Goal: Task Accomplishment & Management: Manage account settings

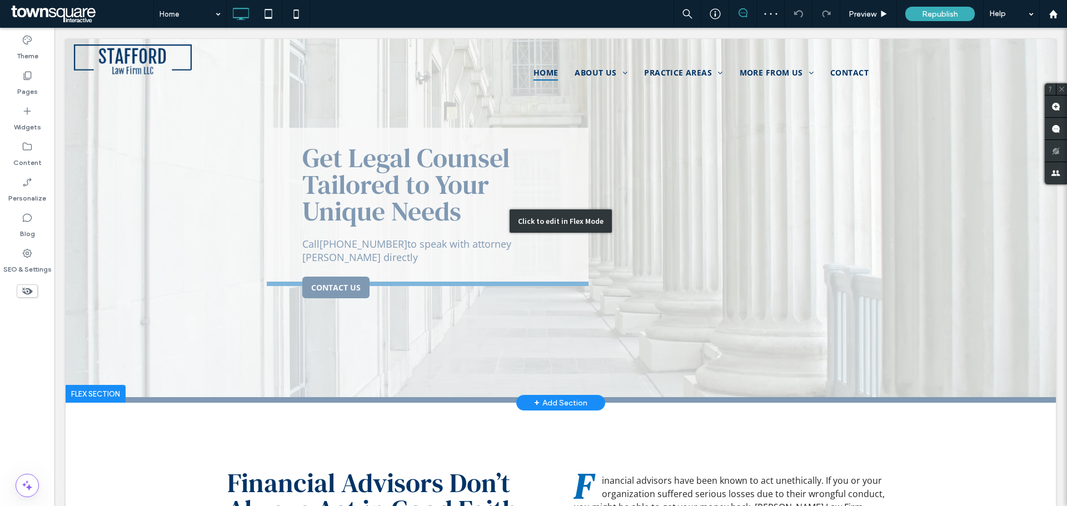
click at [375, 161] on div "Click to edit in Flex Mode" at bounding box center [561, 221] width 990 height 364
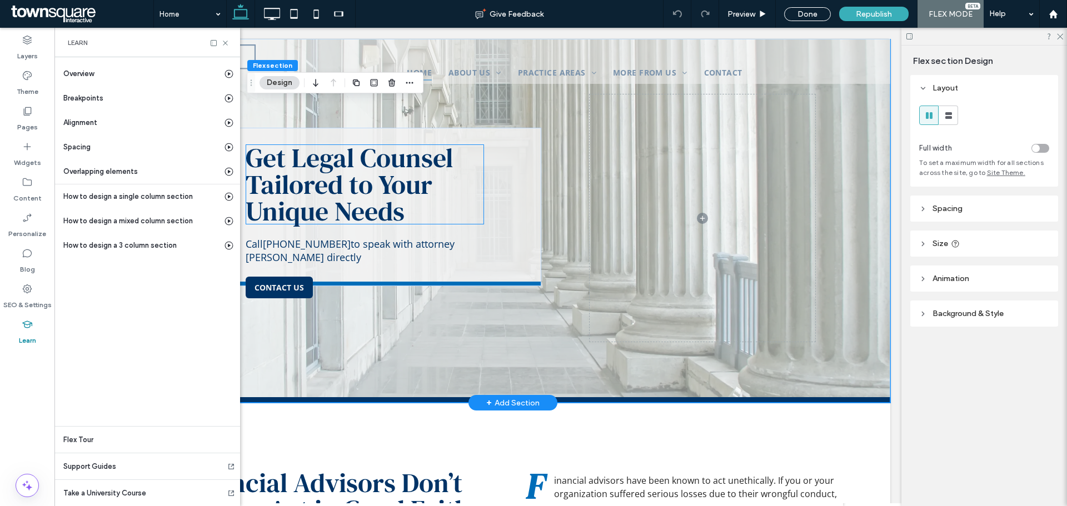
scroll to position [0, 58]
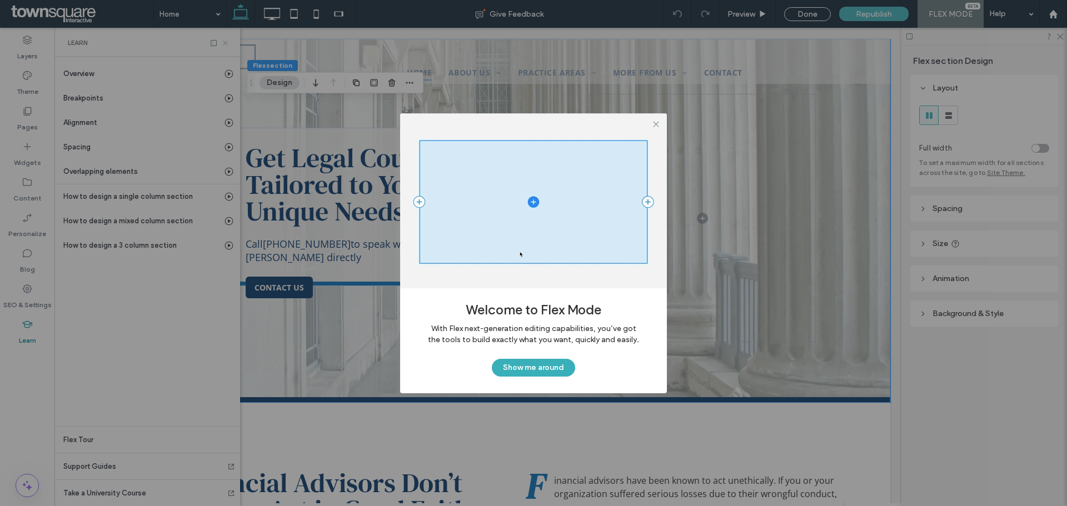
click at [225, 40] on div "Welcome to Flex Mode With Flex next-generation editing capabilities, you’ve got…" at bounding box center [533, 258] width 1067 height 517
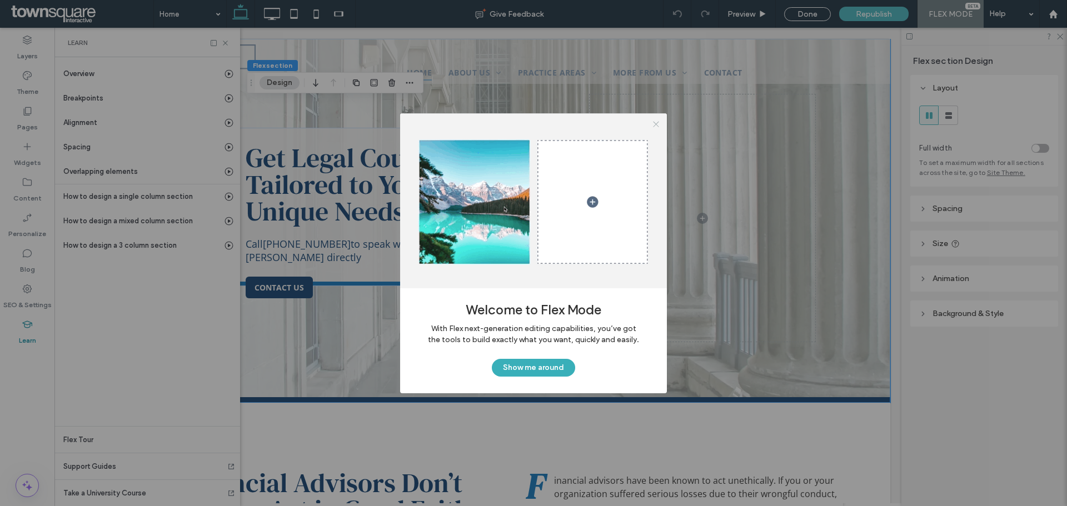
click at [656, 125] on icon at bounding box center [656, 124] width 8 height 8
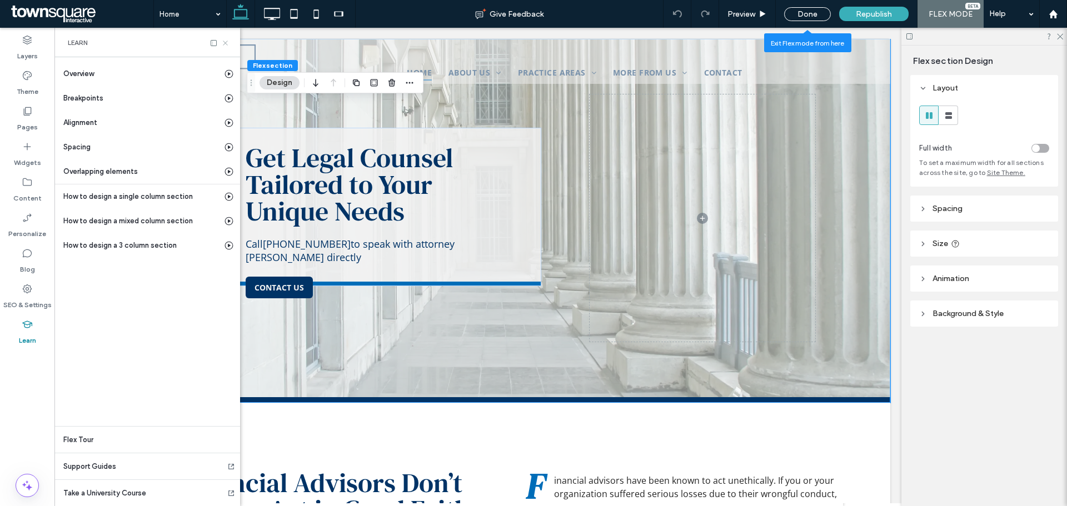
click at [225, 40] on icon at bounding box center [225, 43] width 8 height 8
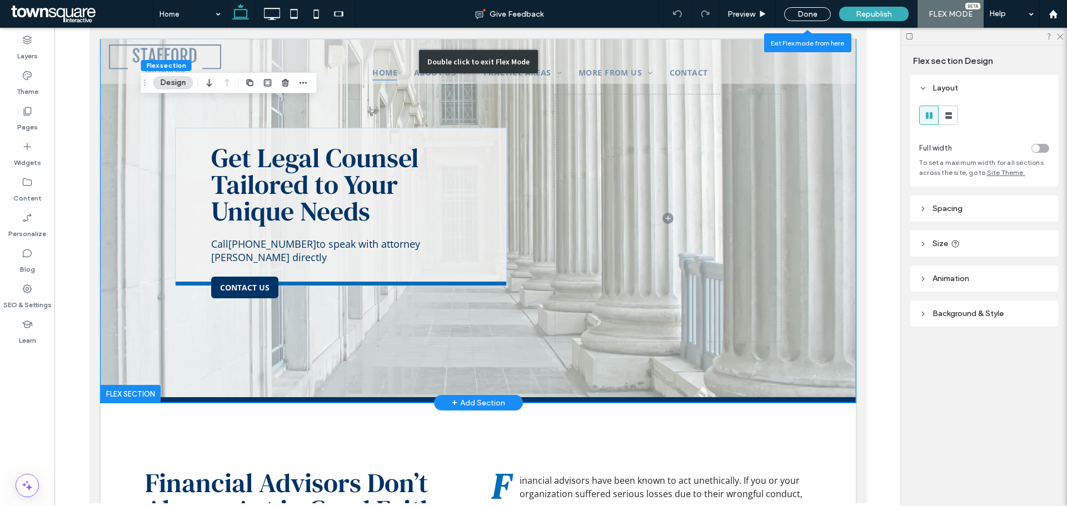
scroll to position [0, 0]
click at [238, 156] on link "Get Legal Counsel Tailored to Your Unique Needs" at bounding box center [314, 185] width 207 height 90
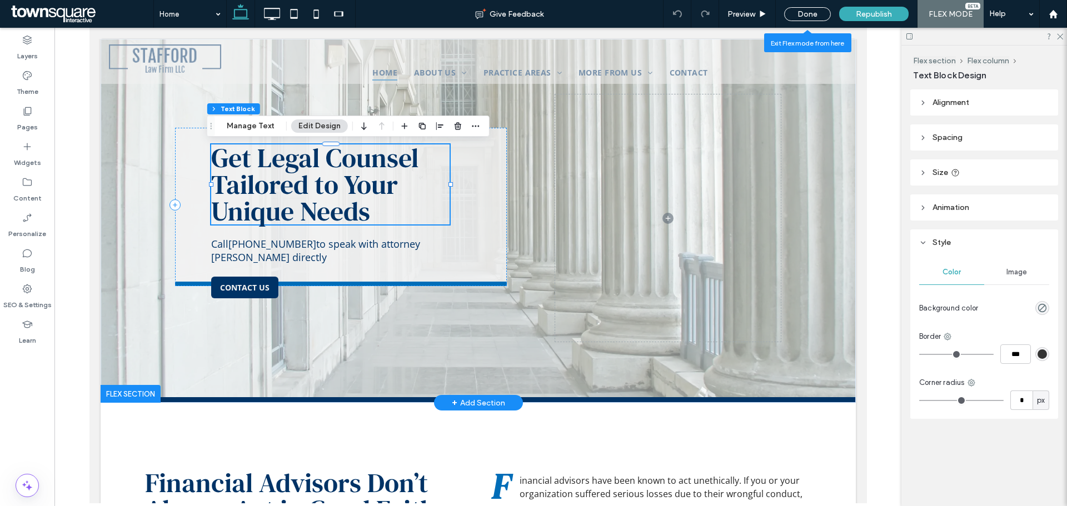
click at [247, 156] on link "Get Legal Counsel Tailored to Your Unique Needs" at bounding box center [314, 185] width 207 height 90
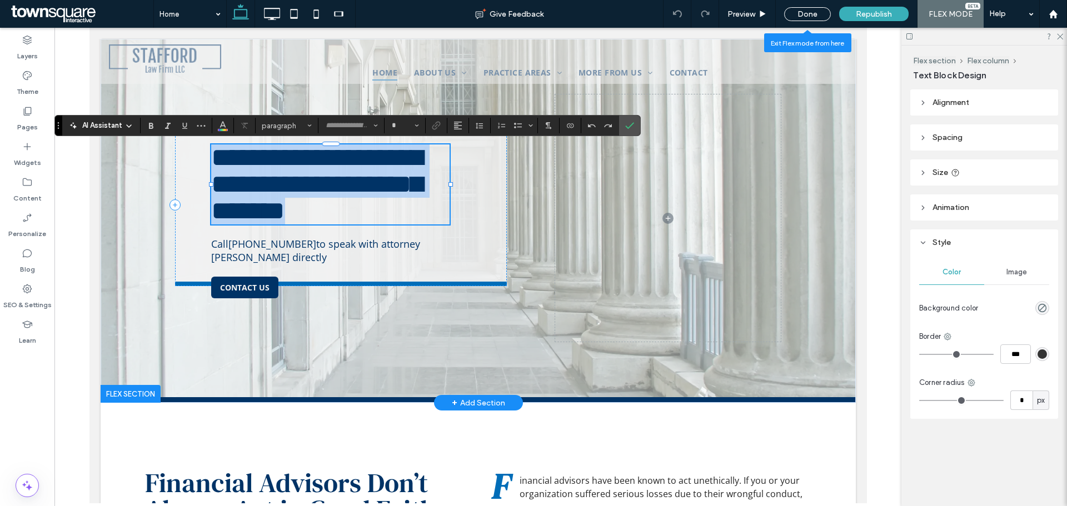
type input "**********"
type input "**"
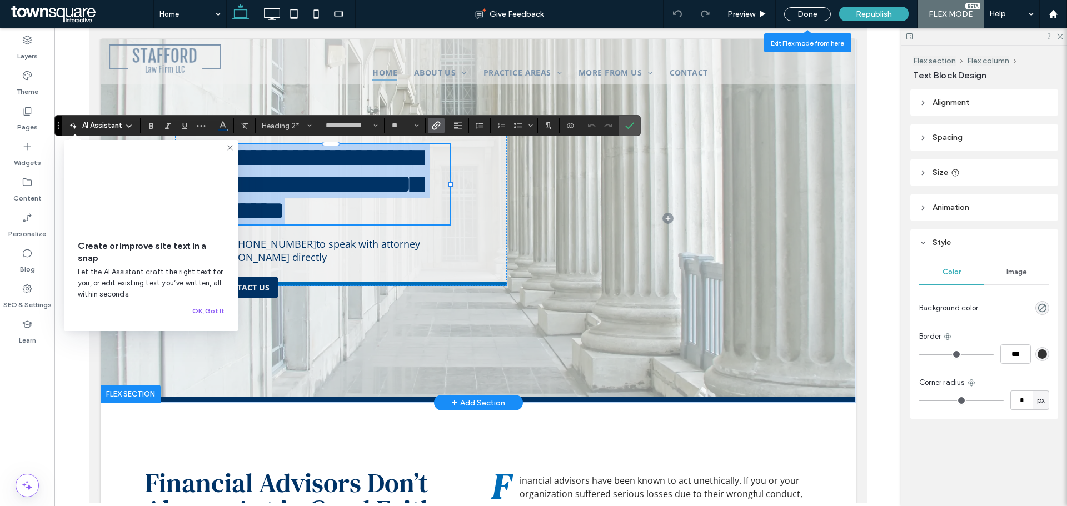
click at [252, 158] on link "**********" at bounding box center [316, 184] width 211 height 79
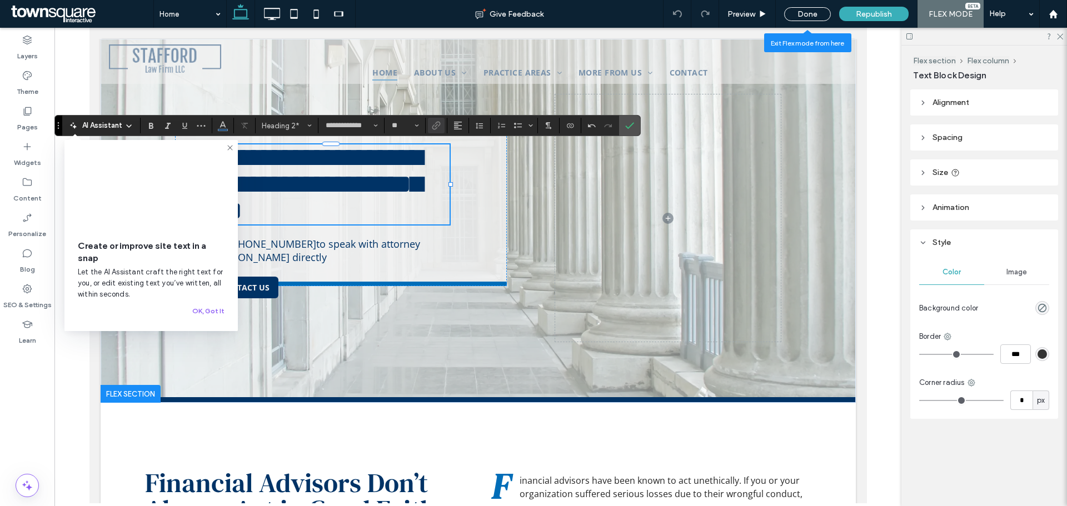
click at [229, 147] on icon at bounding box center [230, 147] width 9 height 9
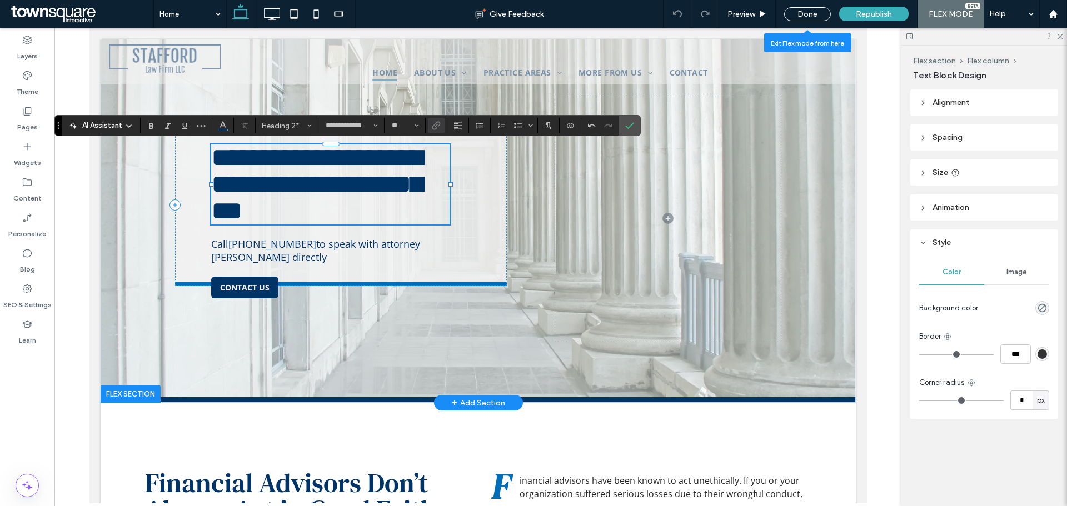
click at [212, 156] on link "**********" at bounding box center [316, 184] width 211 height 79
drag, startPoint x: 332, startPoint y: 182, endPoint x: 207, endPoint y: 181, distance: 125.1
click at [211, 181] on link "**********" at bounding box center [316, 184] width 211 height 79
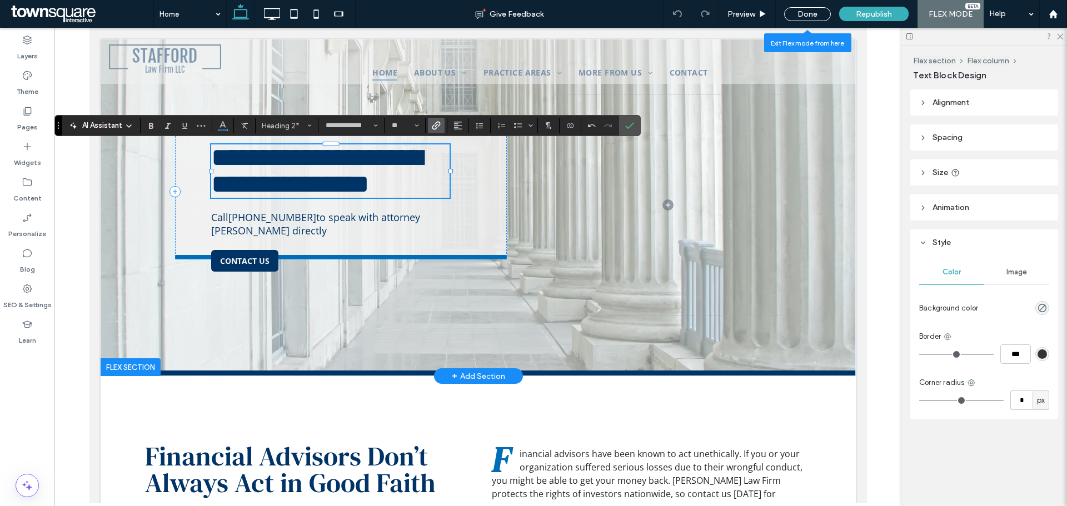
scroll to position [5, 0]
drag, startPoint x: 348, startPoint y: 189, endPoint x: 283, endPoint y: 188, distance: 65.0
click at [283, 188] on link "**********" at bounding box center [316, 171] width 211 height 53
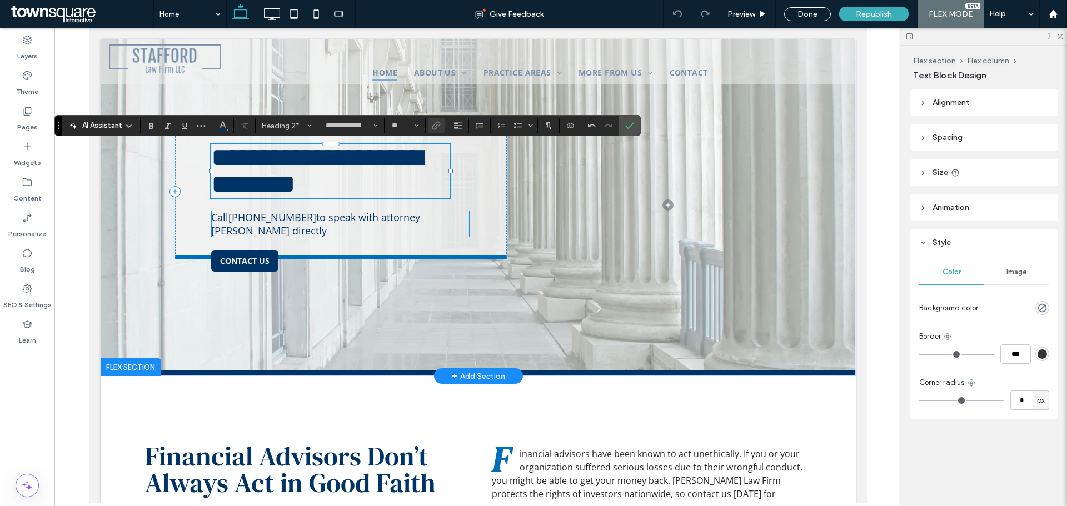
click at [330, 222] on span "Call [PHONE_NUMBER] to speak with attorney [PERSON_NAME] directly" at bounding box center [315, 224] width 209 height 27
click at [330, 222] on div "Call [PHONE_NUMBER] to speak with attorney [PERSON_NAME] directly" at bounding box center [340, 224] width 258 height 27
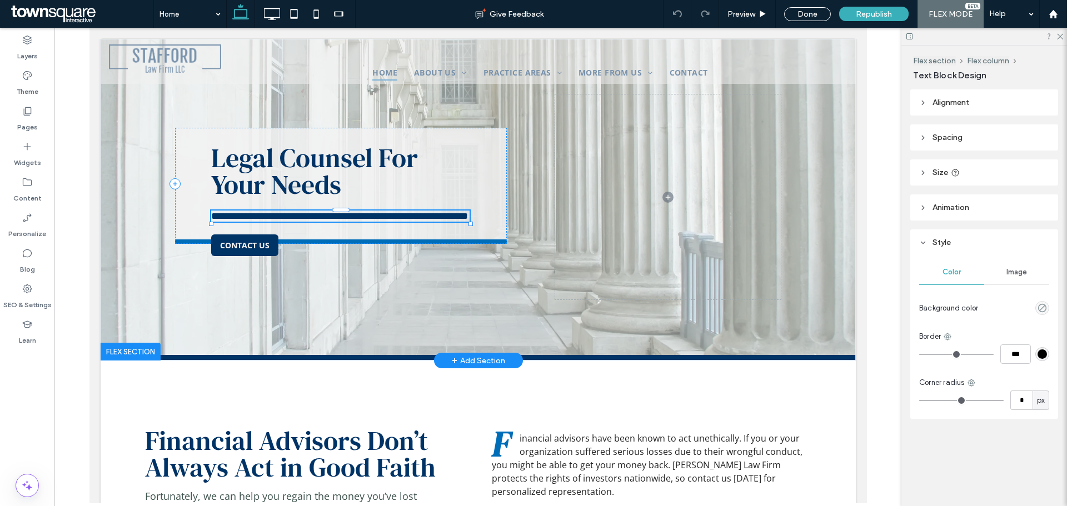
type input "*********"
type input "**"
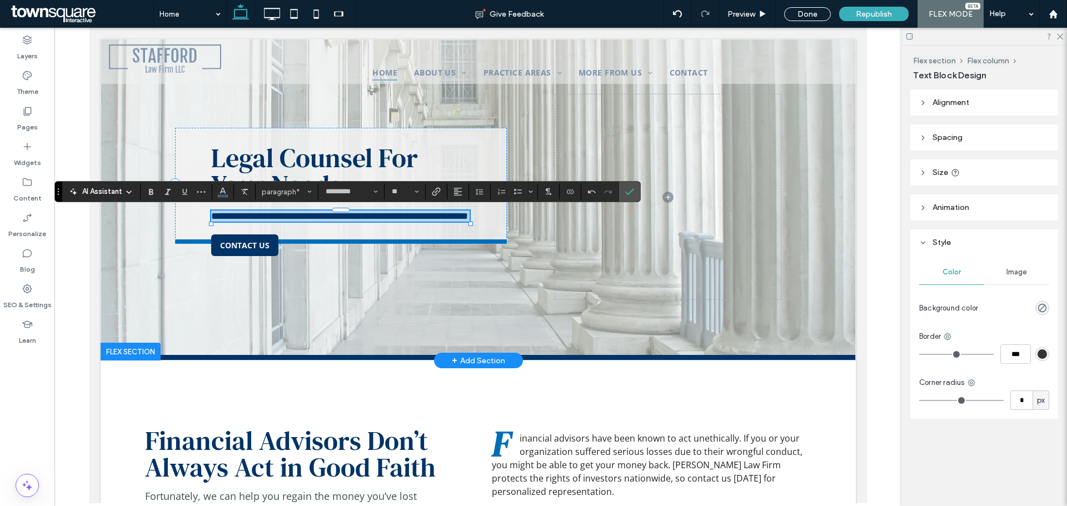
click at [336, 220] on span "**********" at bounding box center [339, 216] width 257 height 10
click at [291, 215] on span "**********" at bounding box center [339, 216] width 257 height 10
drag, startPoint x: 288, startPoint y: 219, endPoint x: 227, endPoint y: 219, distance: 60.6
click at [227, 219] on span "**********" at bounding box center [339, 216] width 257 height 10
copy span "**********"
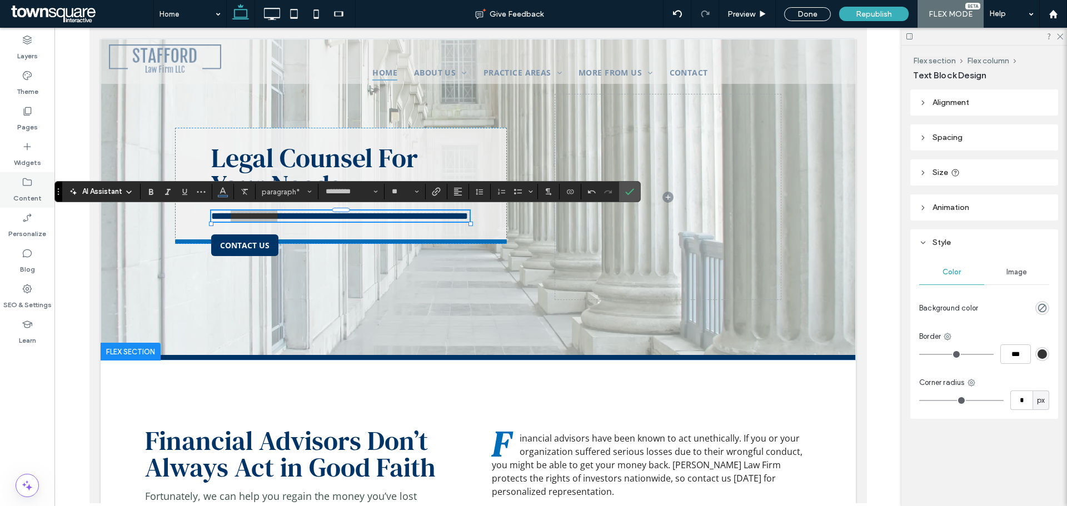
click at [25, 183] on icon at bounding box center [27, 182] width 11 height 11
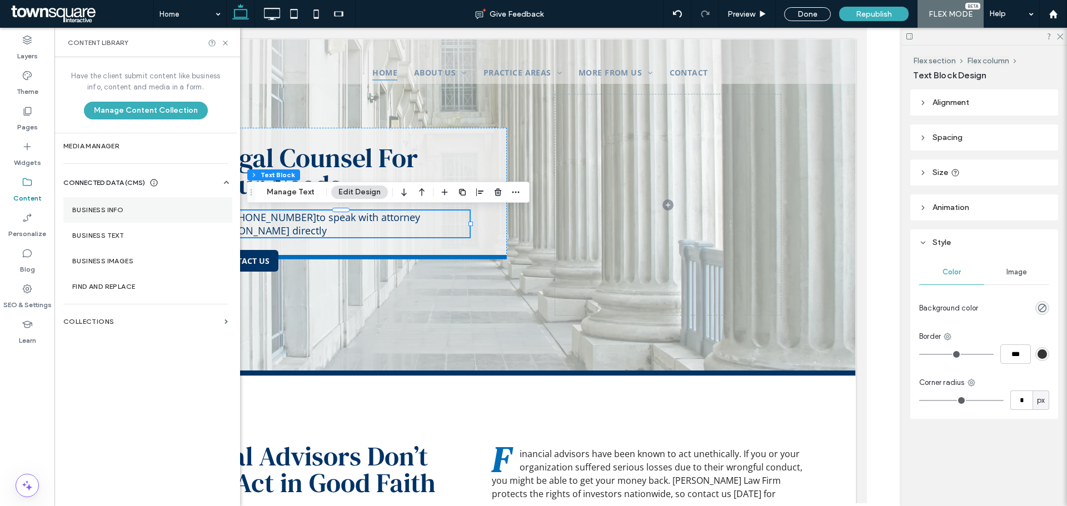
click at [98, 209] on label "Business Info" at bounding box center [147, 210] width 151 height 8
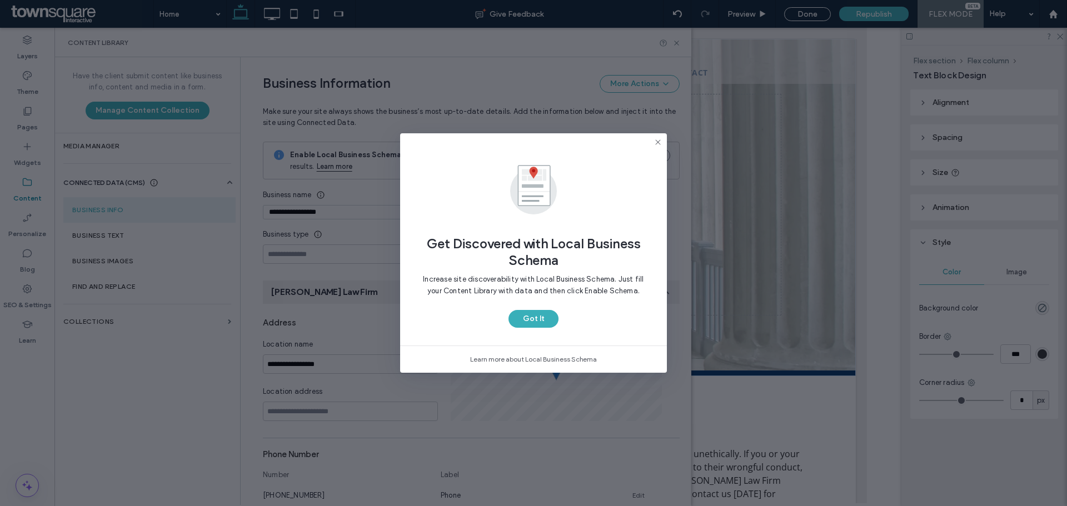
scroll to position [101, 0]
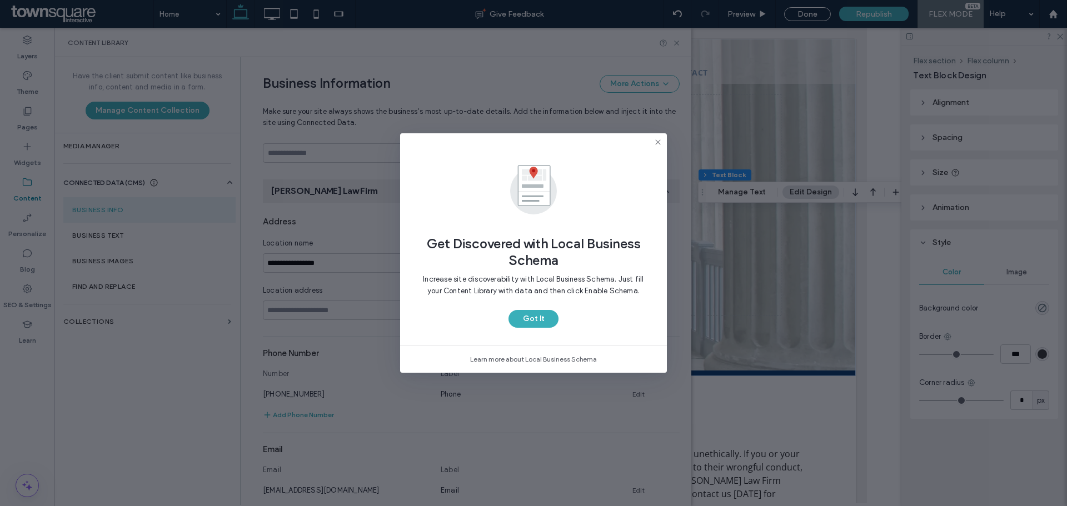
click at [655, 141] on icon at bounding box center [658, 142] width 9 height 9
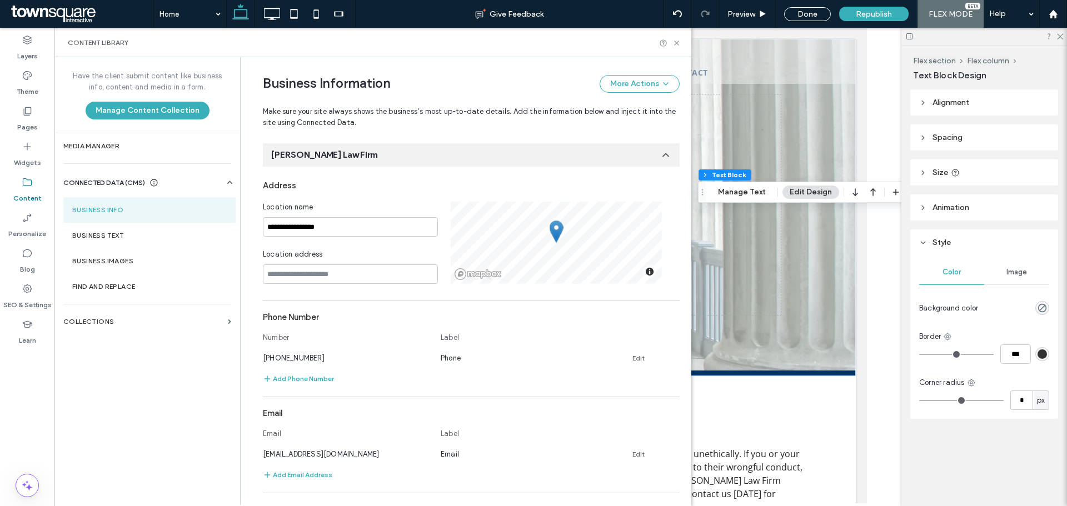
scroll to position [157, 0]
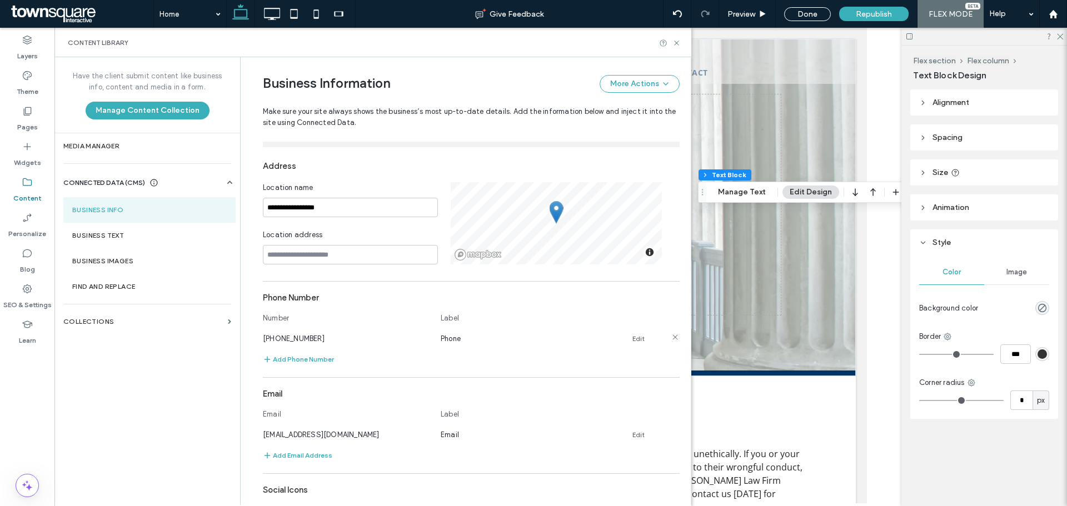
click at [634, 338] on link "Edit" at bounding box center [638, 339] width 12 height 9
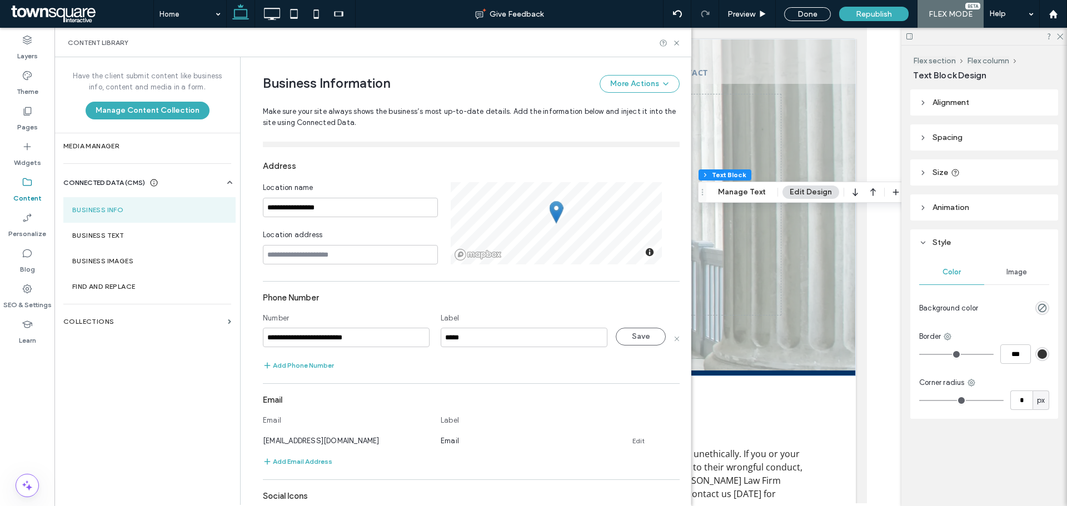
drag, startPoint x: 369, startPoint y: 340, endPoint x: 318, endPoint y: 339, distance: 51.1
click at [316, 339] on input "**********" at bounding box center [346, 337] width 167 height 19
type input "**********"
click at [638, 337] on button "Save" at bounding box center [641, 337] width 50 height 18
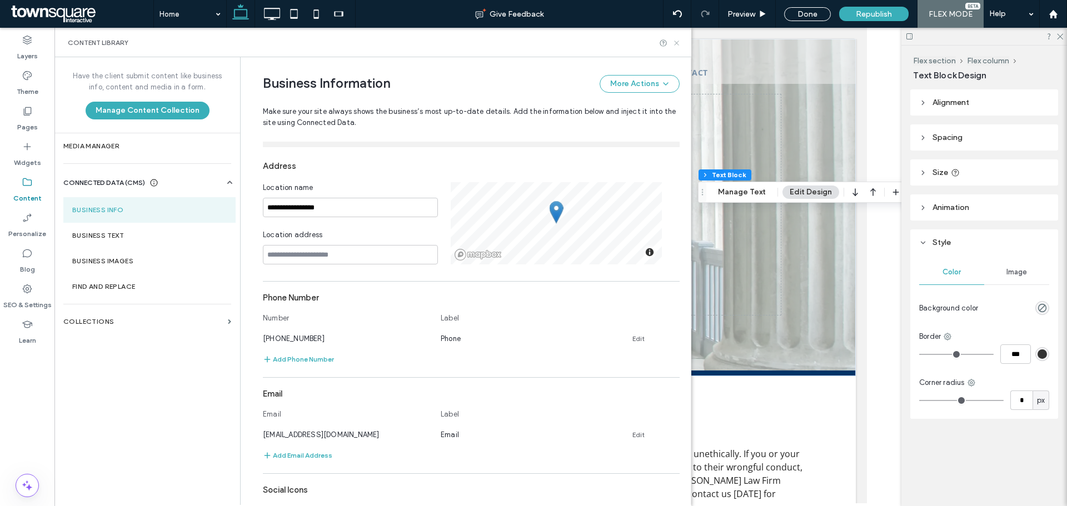
click at [677, 43] on use at bounding box center [676, 43] width 4 height 4
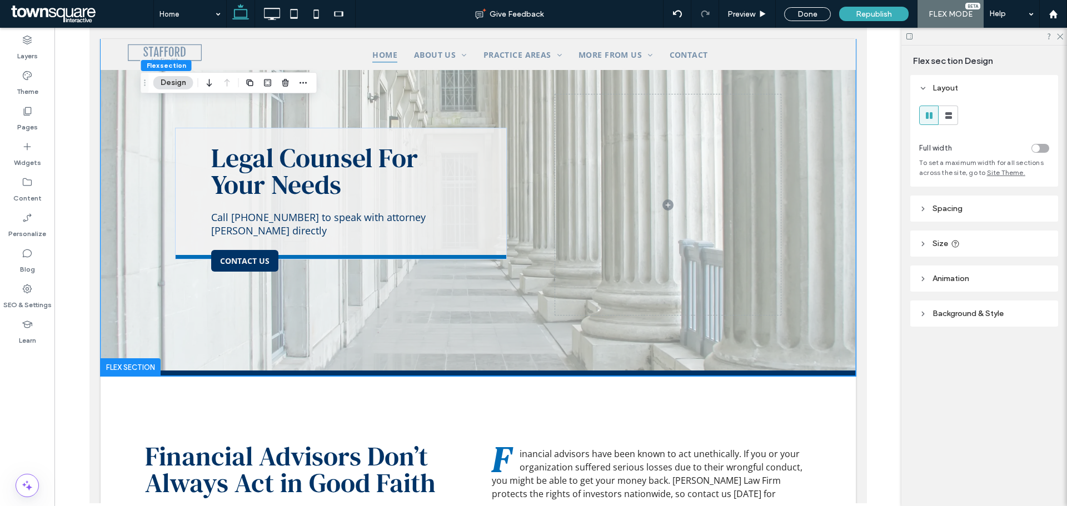
scroll to position [167, 0]
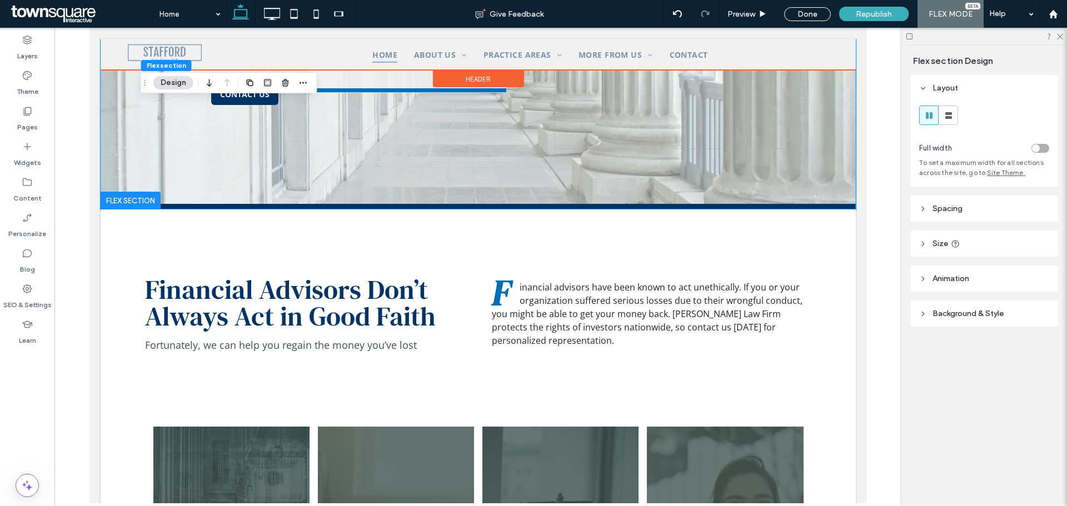
click at [592, 50] on div at bounding box center [477, 54] width 755 height 31
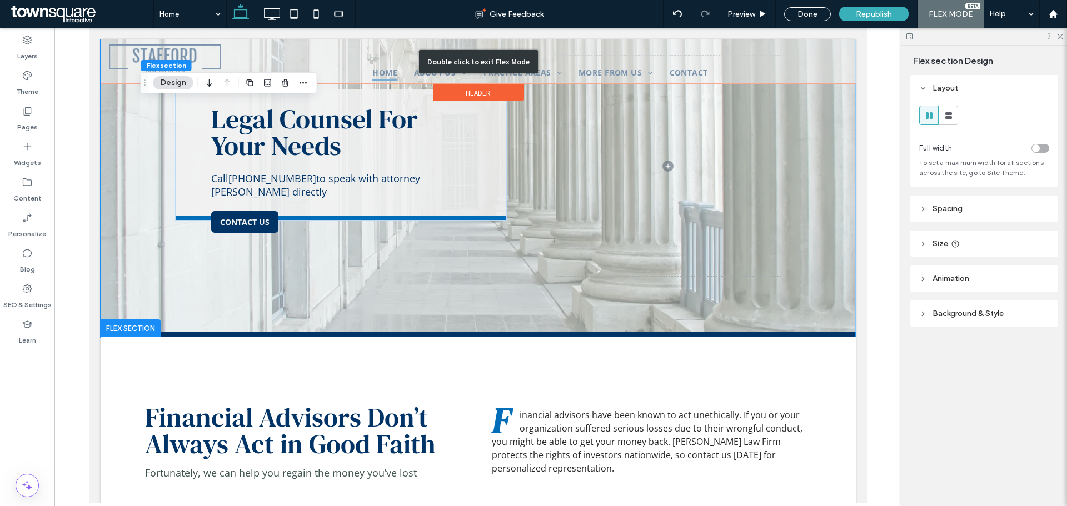
scroll to position [0, 0]
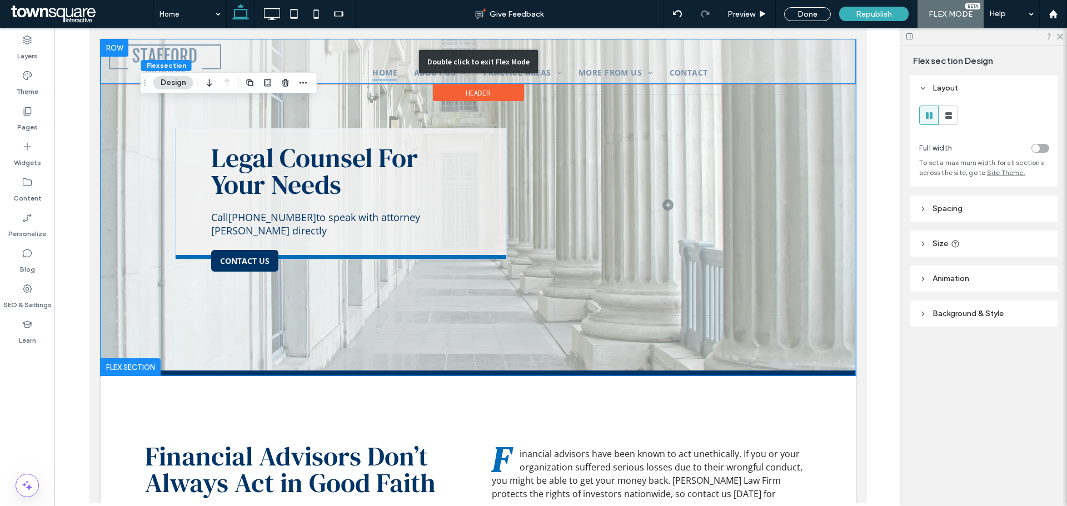
click at [589, 67] on div "Double click to exit Flex Mode" at bounding box center [477, 61] width 755 height 45
click at [592, 67] on div "Double click to exit Flex Mode" at bounding box center [477, 61] width 755 height 45
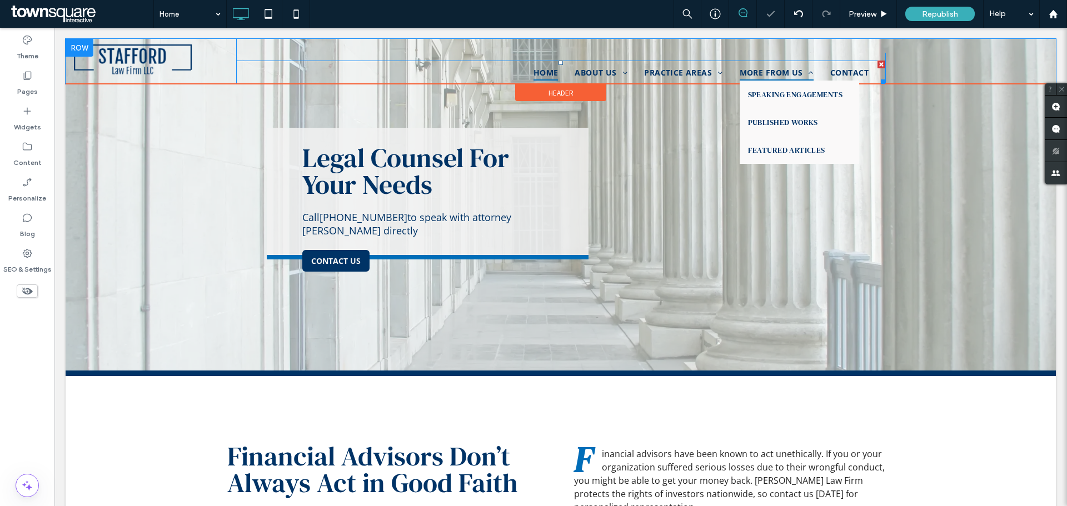
click at [780, 72] on span "More From Us" at bounding box center [777, 72] width 74 height 16
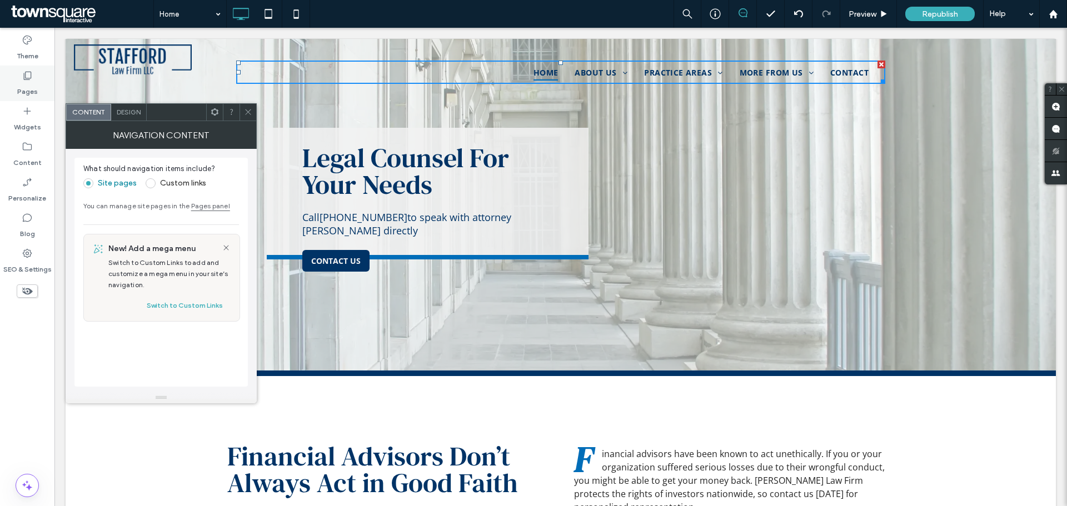
click at [27, 78] on icon at bounding box center [27, 75] width 11 height 11
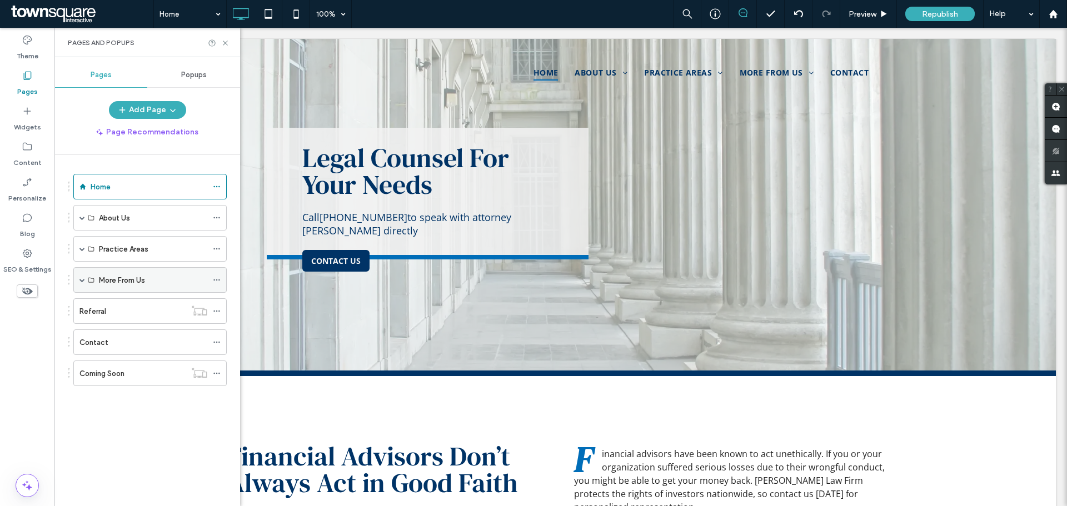
click at [82, 280] on span at bounding box center [82, 280] width 6 height 6
click at [218, 280] on icon at bounding box center [217, 280] width 8 height 8
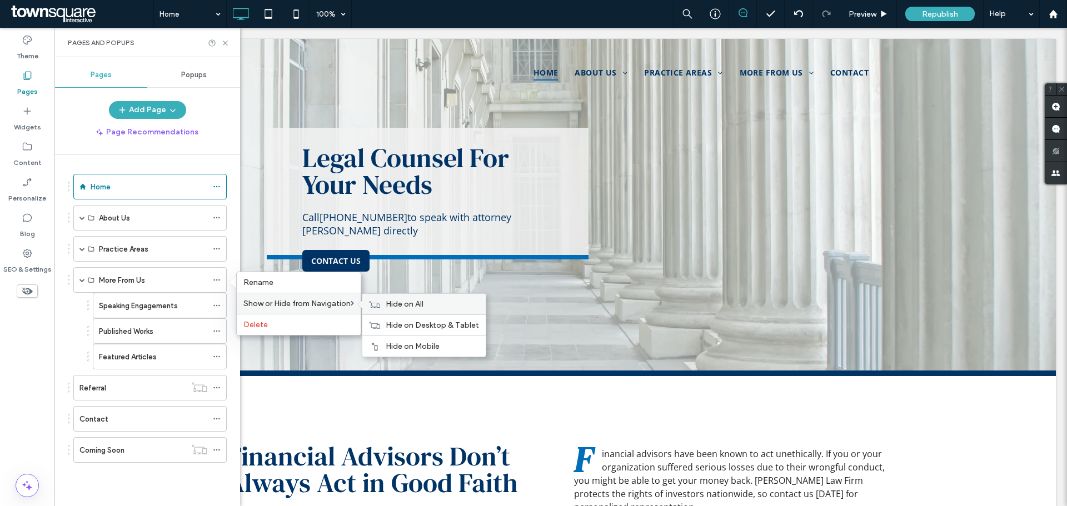
click at [411, 303] on span "Hide on All" at bounding box center [405, 304] width 38 height 9
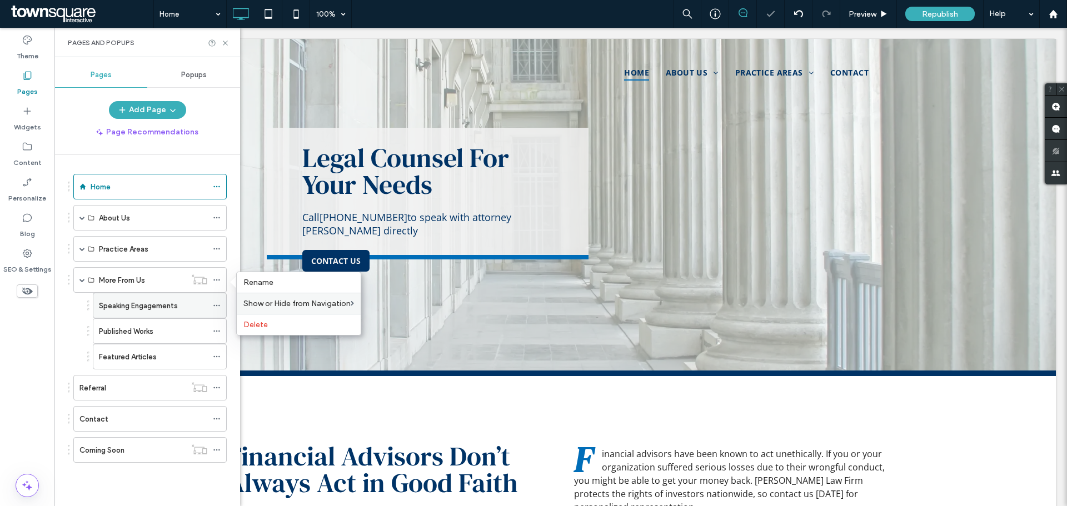
click at [216, 306] on icon at bounding box center [217, 306] width 8 height 8
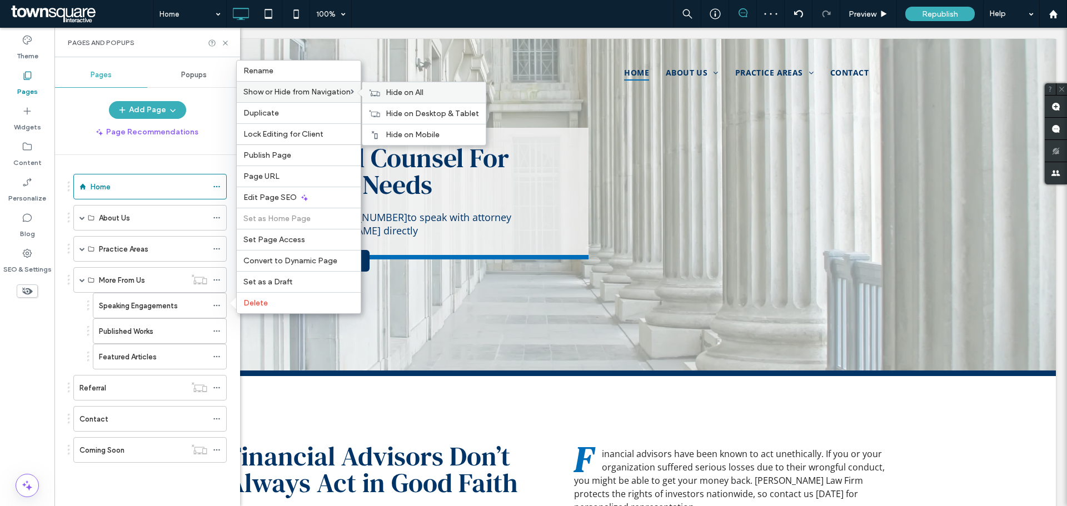
click at [409, 91] on span "Hide on All" at bounding box center [405, 92] width 38 height 9
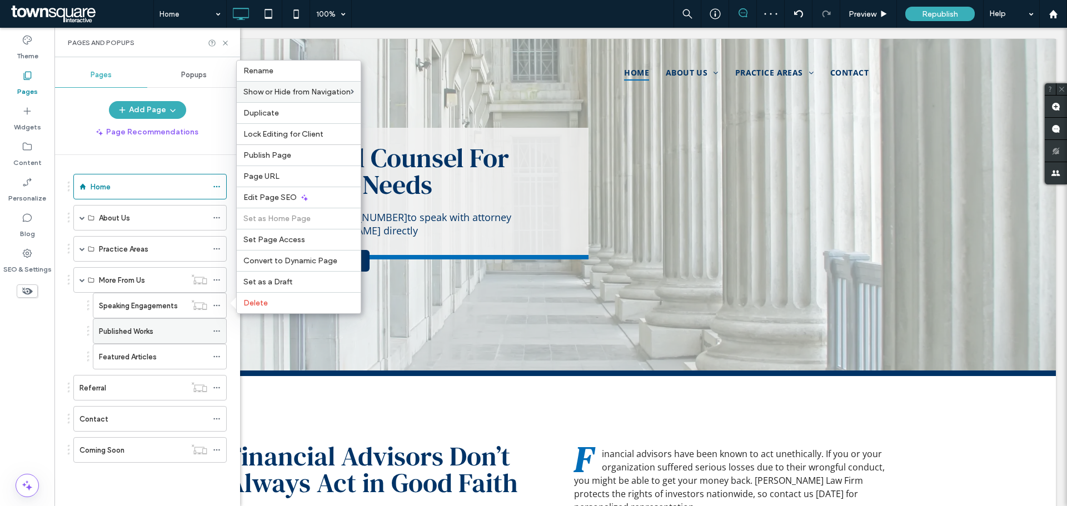
click at [215, 331] on icon at bounding box center [217, 331] width 8 height 8
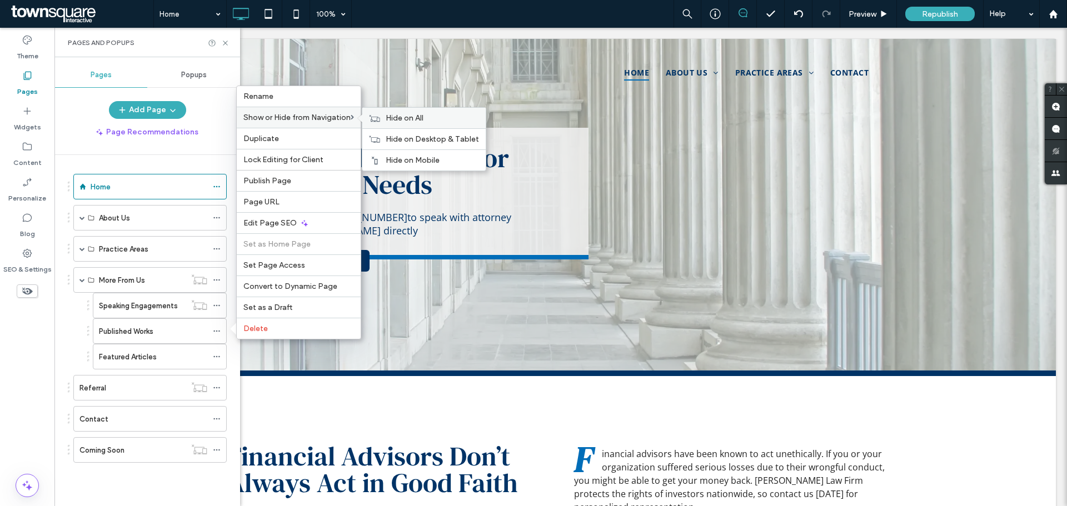
click at [411, 120] on span "Hide on All" at bounding box center [405, 117] width 38 height 9
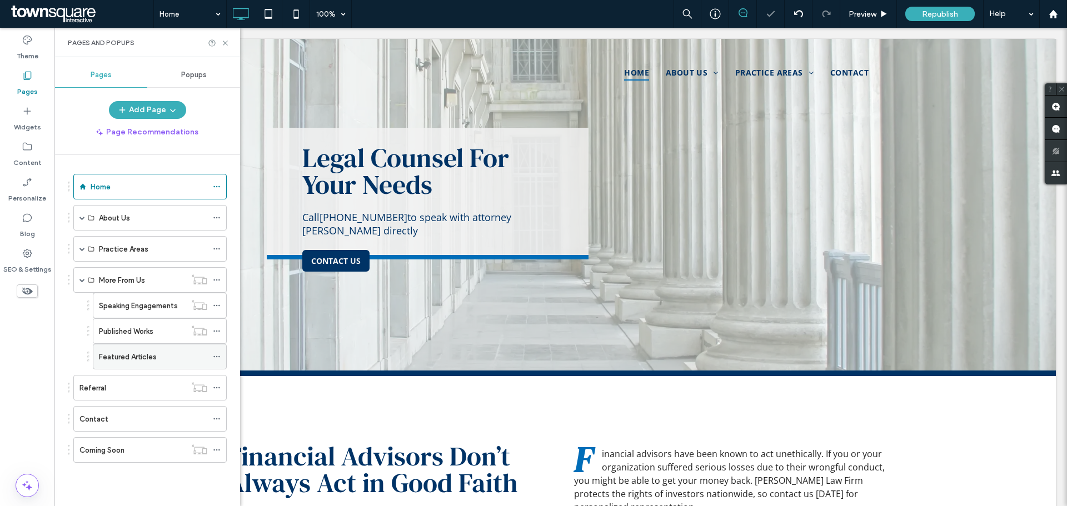
click at [217, 356] on use at bounding box center [216, 357] width 6 height 2
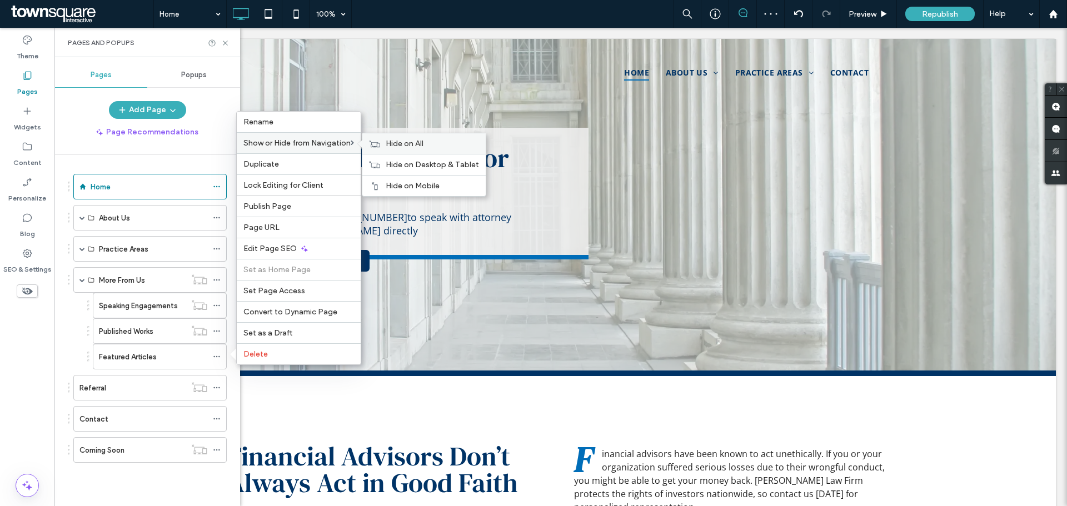
click at [415, 142] on span "Hide on All" at bounding box center [405, 143] width 38 height 9
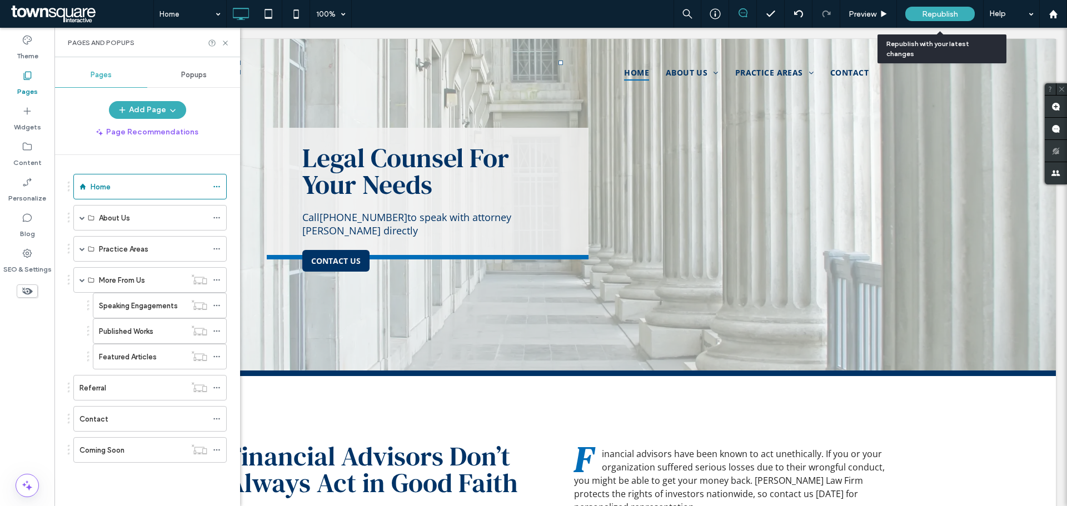
click at [950, 11] on span "Republish" at bounding box center [940, 13] width 36 height 9
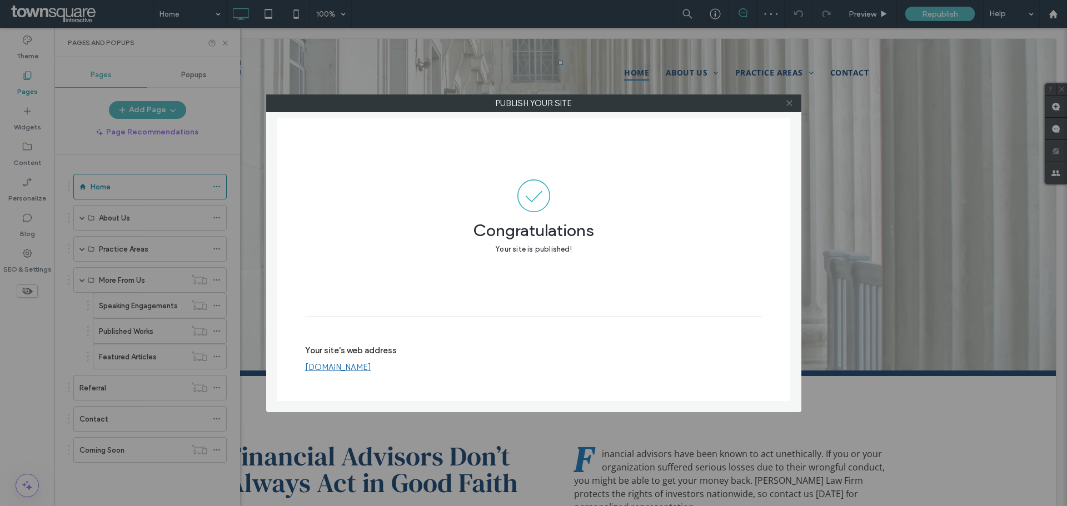
click at [790, 106] on icon at bounding box center [789, 103] width 8 height 8
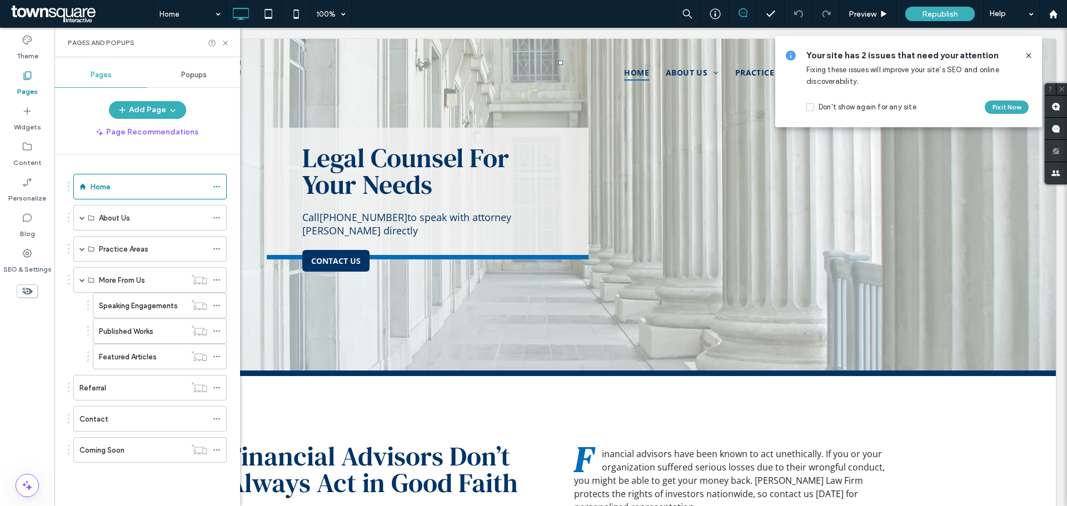
click at [1030, 56] on icon at bounding box center [1028, 55] width 9 height 9
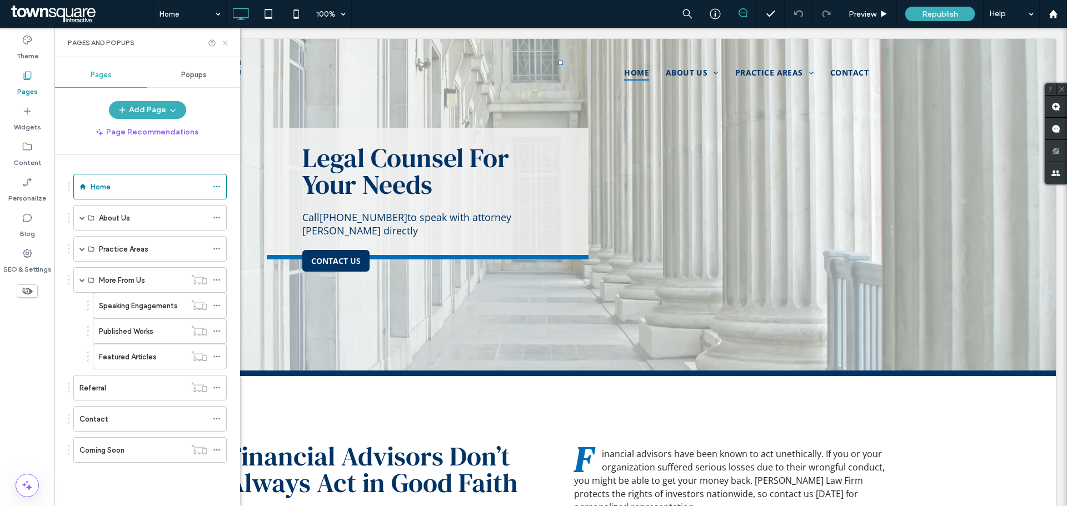
click at [223, 43] on icon at bounding box center [225, 43] width 8 height 8
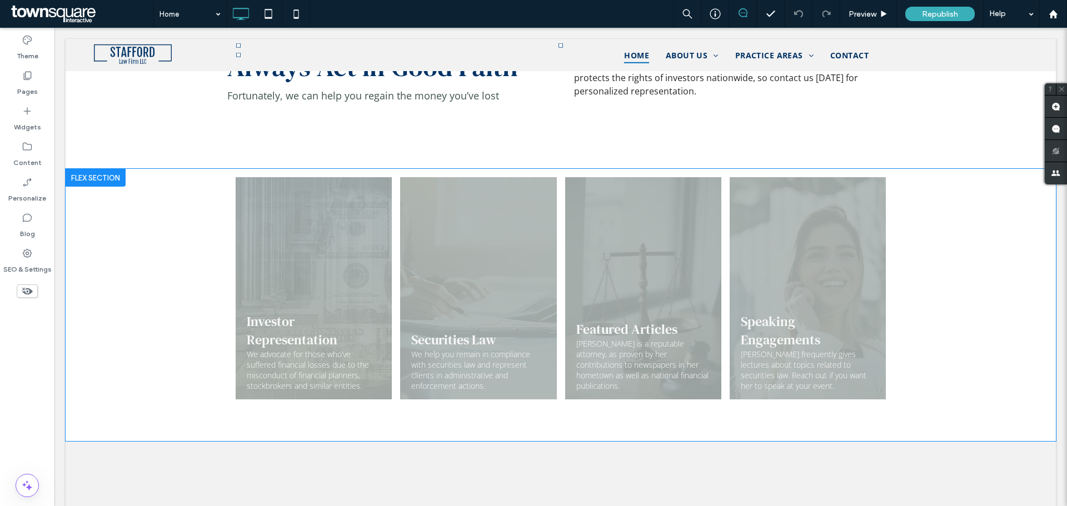
scroll to position [445, 0]
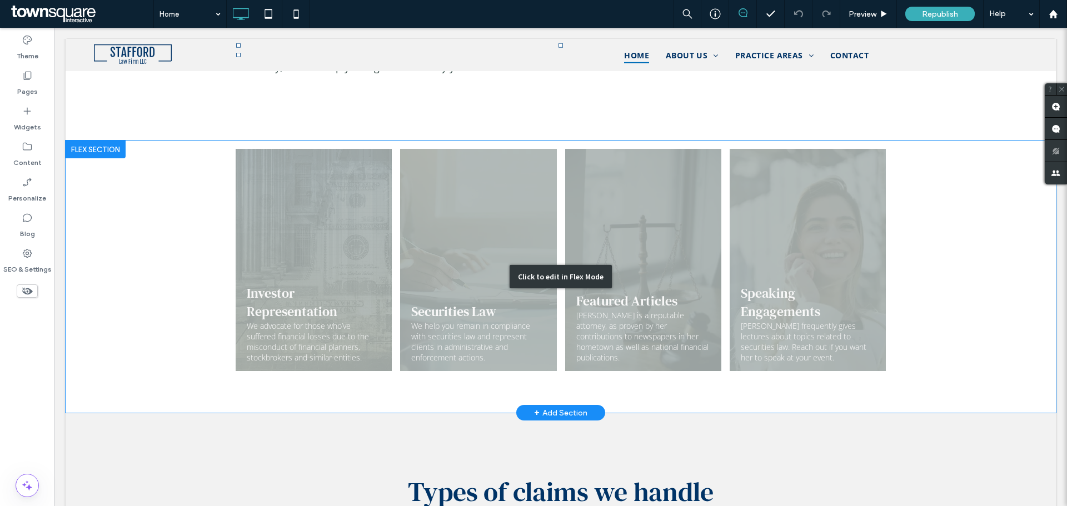
click at [679, 256] on div "Click to edit in Flex Mode" at bounding box center [561, 277] width 990 height 272
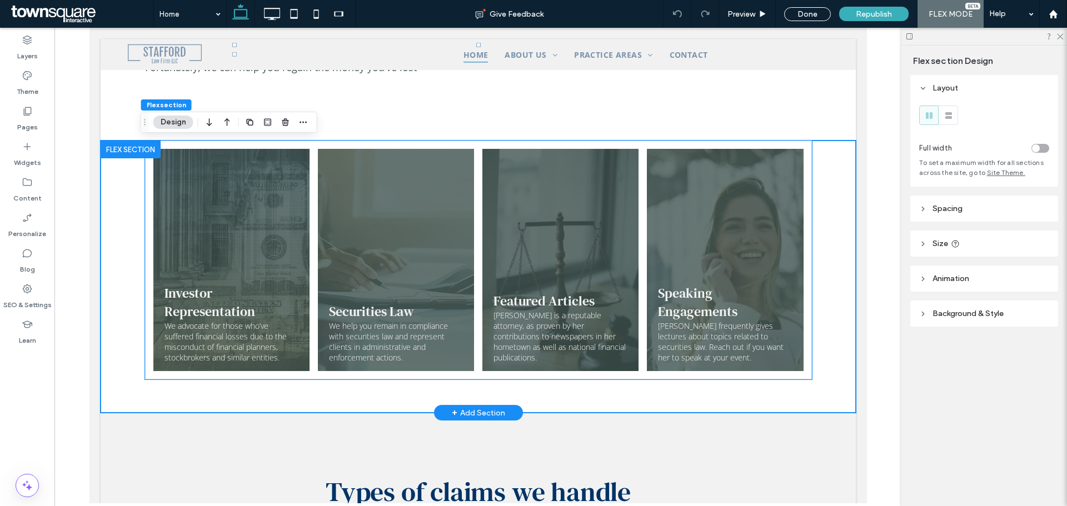
click at [596, 215] on link at bounding box center [560, 260] width 166 height 236
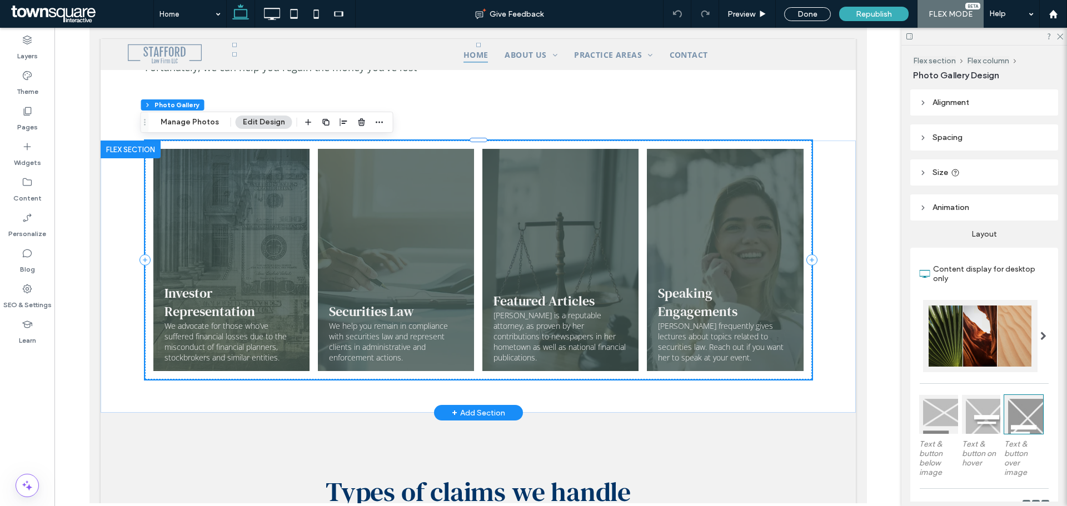
click at [592, 211] on link at bounding box center [560, 260] width 166 height 236
click at [607, 175] on link at bounding box center [560, 260] width 166 height 236
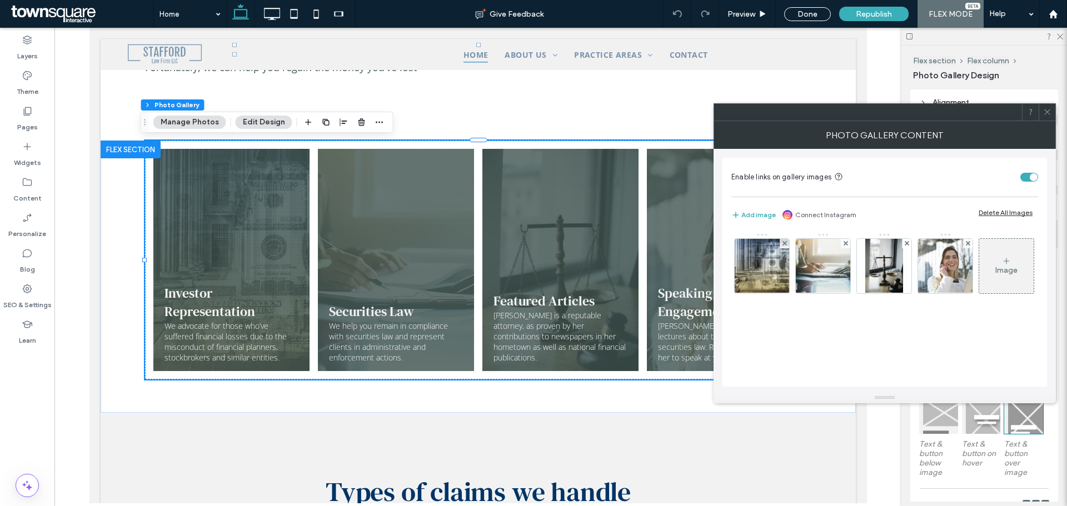
click at [188, 121] on button "Manage Photos" at bounding box center [189, 122] width 73 height 13
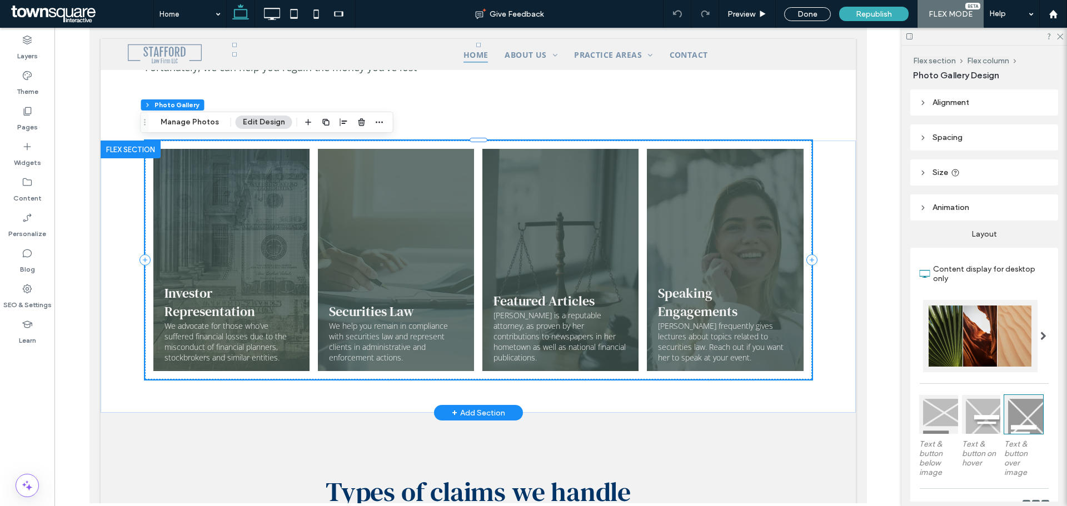
click at [626, 228] on link at bounding box center [560, 260] width 166 height 236
click at [625, 228] on link at bounding box center [560, 260] width 166 height 236
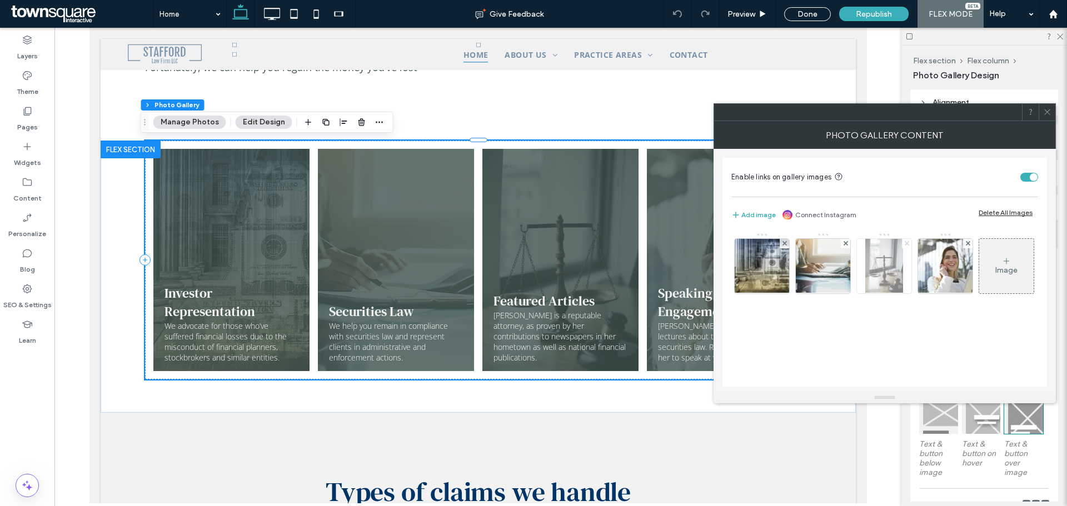
click at [906, 243] on use at bounding box center [906, 243] width 4 height 4
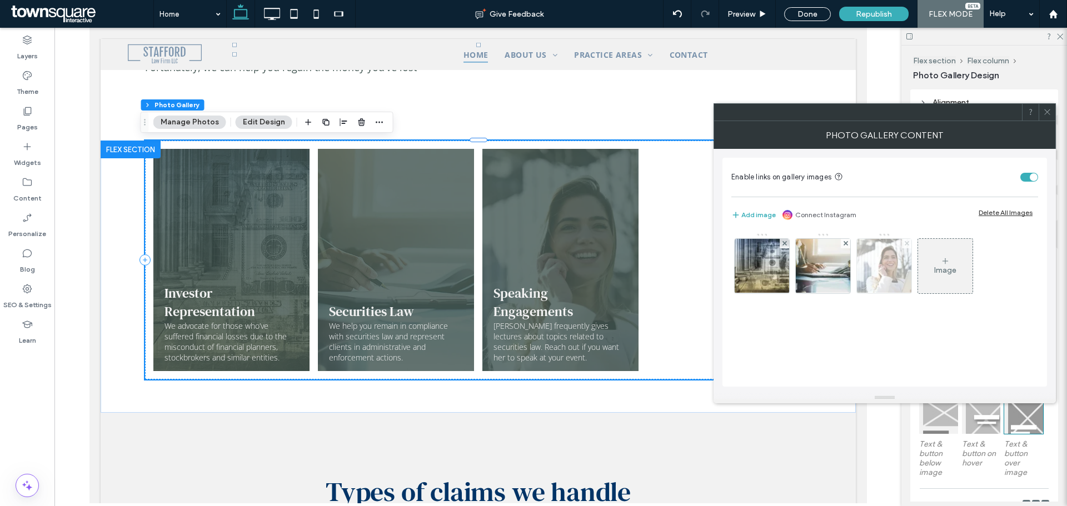
click at [905, 245] on use at bounding box center [906, 243] width 4 height 4
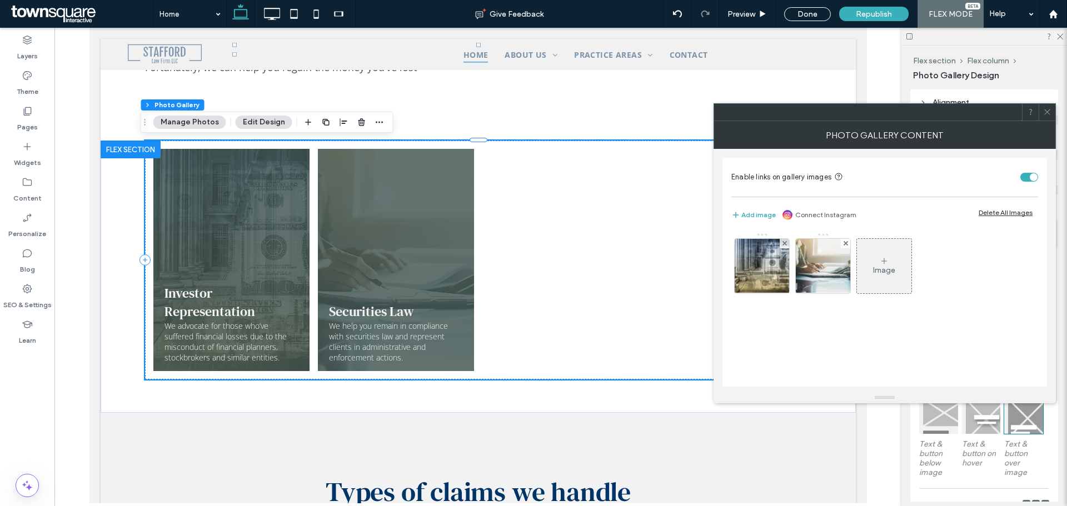
click at [1048, 116] on icon at bounding box center [1047, 112] width 8 height 8
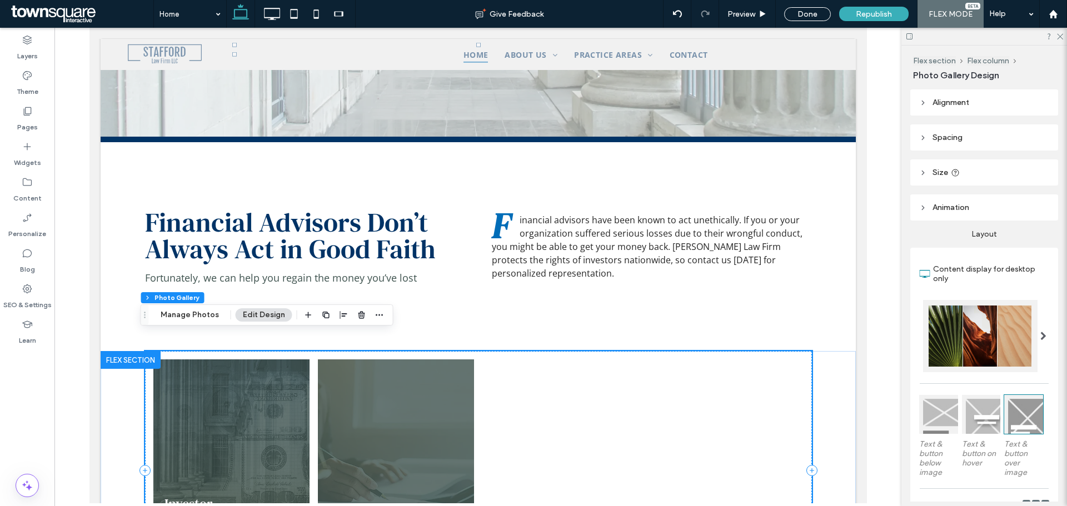
scroll to position [222, 0]
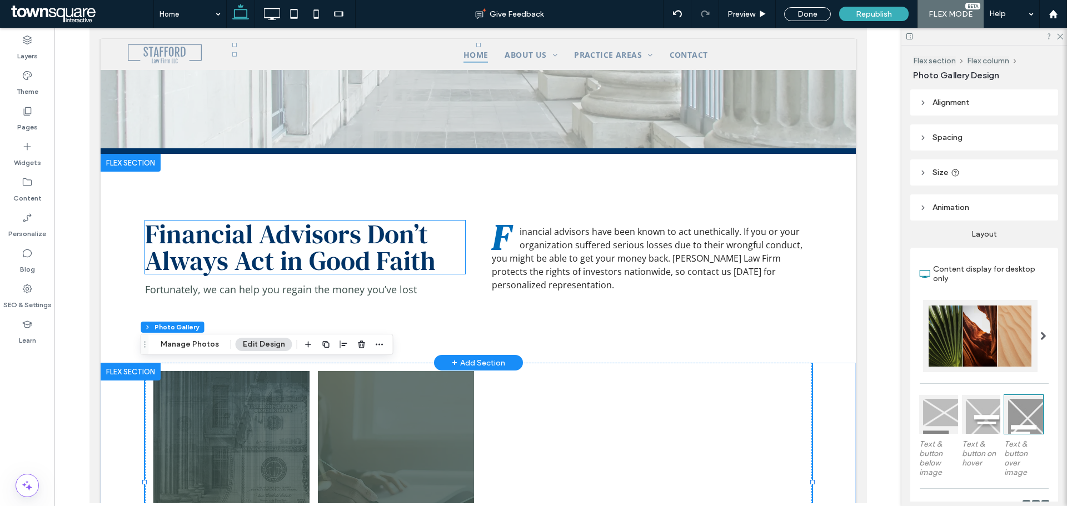
click at [390, 243] on span "Financial Advisors Don’t Always Act in Good Faith" at bounding box center [290, 247] width 291 height 63
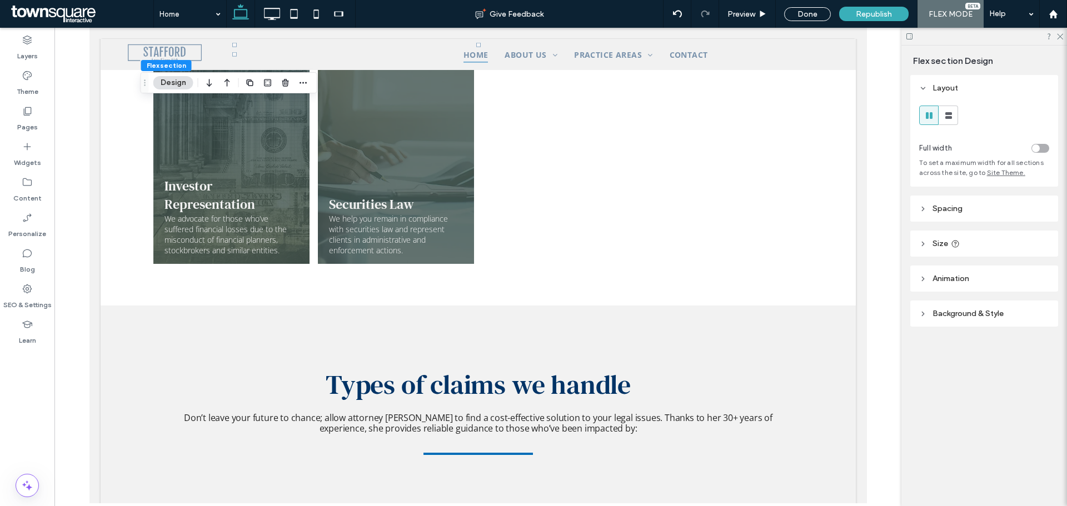
scroll to position [556, 0]
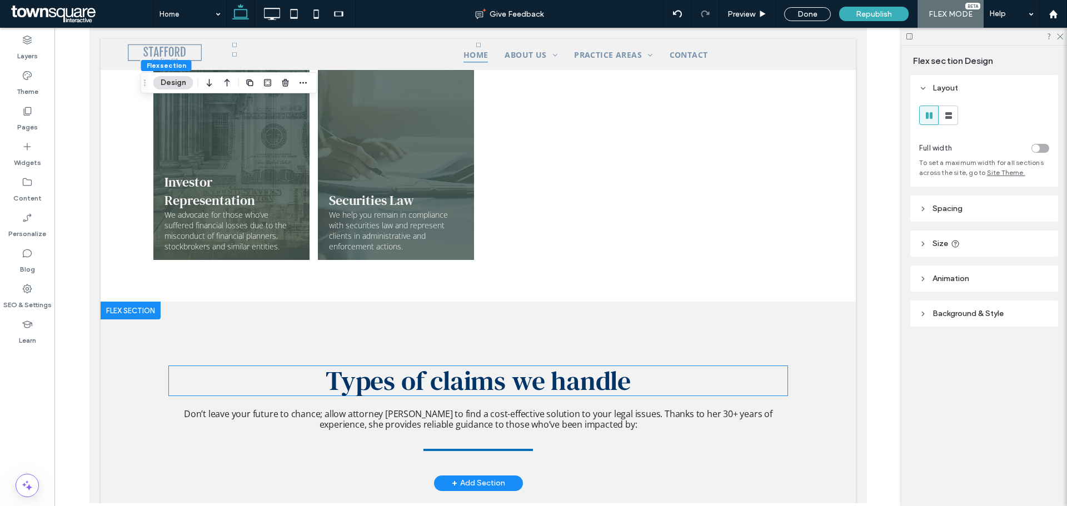
click at [445, 384] on div "Types of claims we handle" at bounding box center [477, 380] width 619 height 29
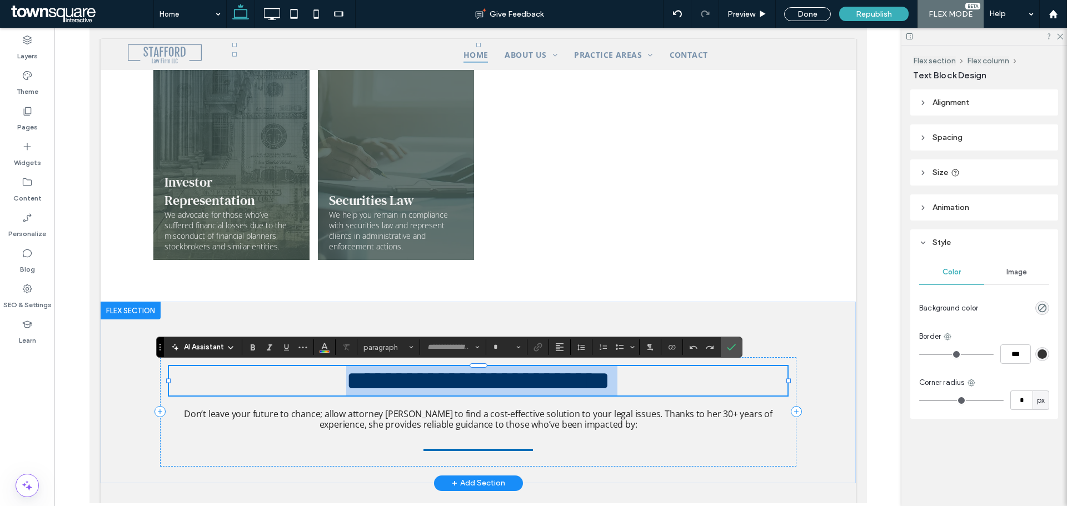
type input "**********"
type input "**"
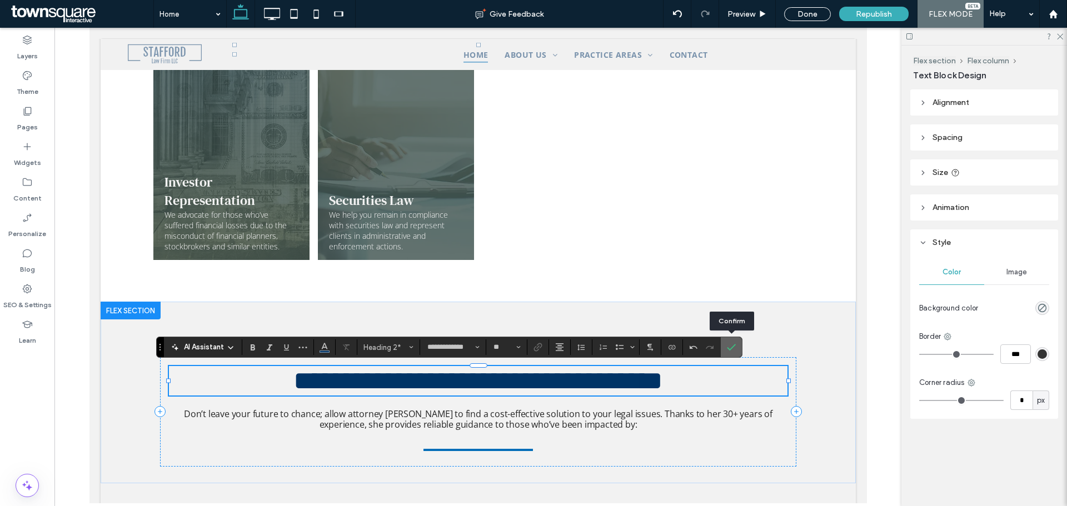
click at [734, 348] on icon "Confirm" at bounding box center [731, 347] width 9 height 9
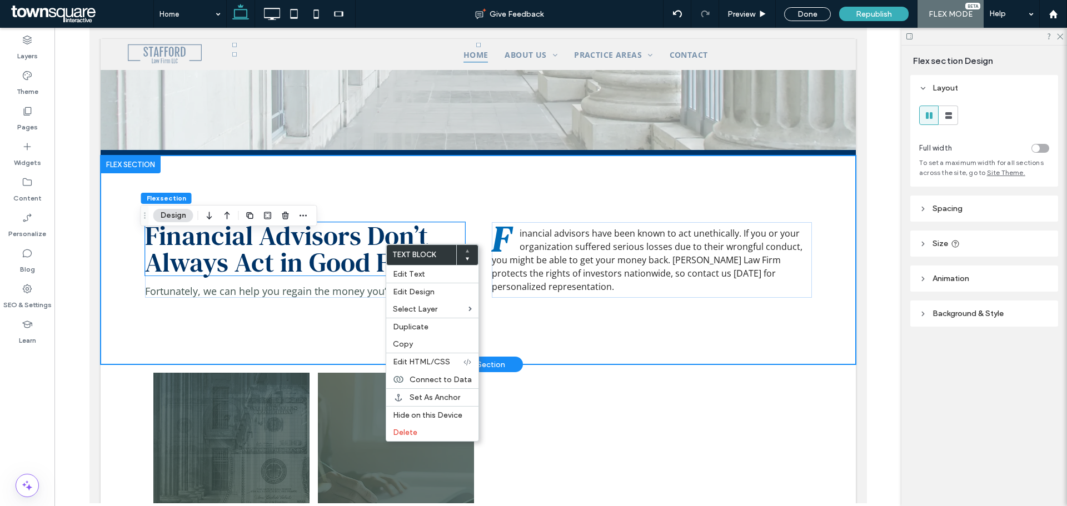
scroll to position [222, 0]
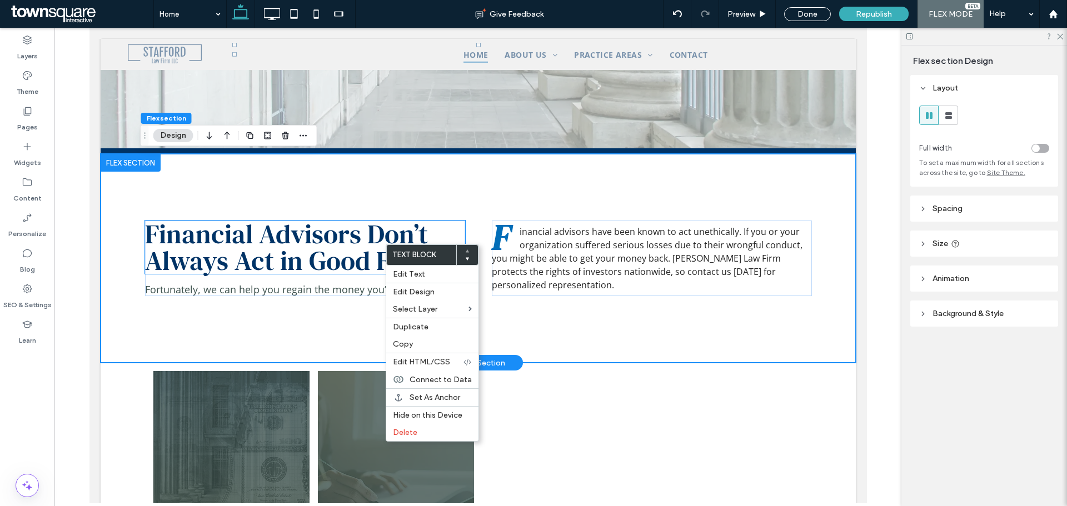
click at [435, 237] on h2 "Financial Advisors Don’t Always Act in Good Faith" at bounding box center [305, 247] width 320 height 53
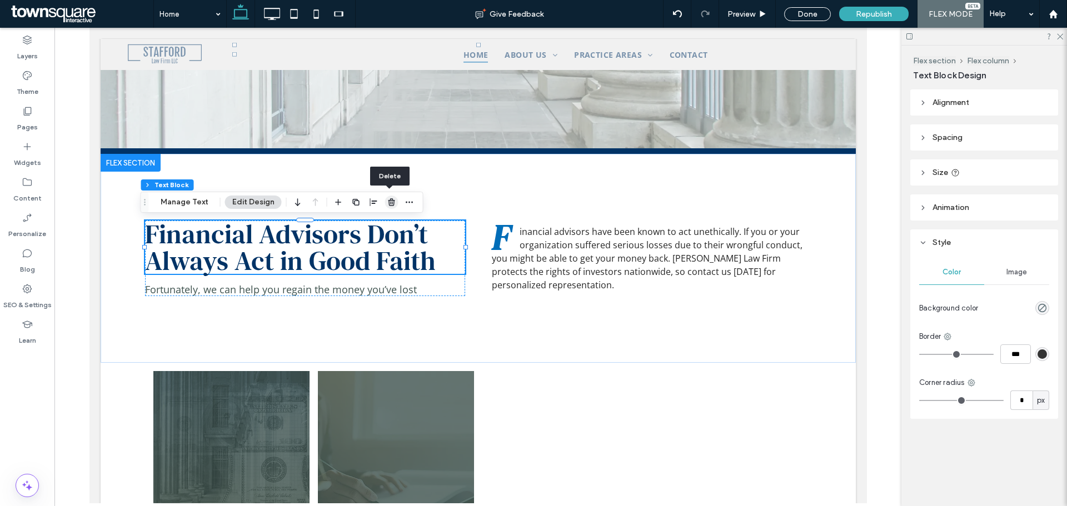
click at [389, 200] on use "button" at bounding box center [391, 201] width 7 height 7
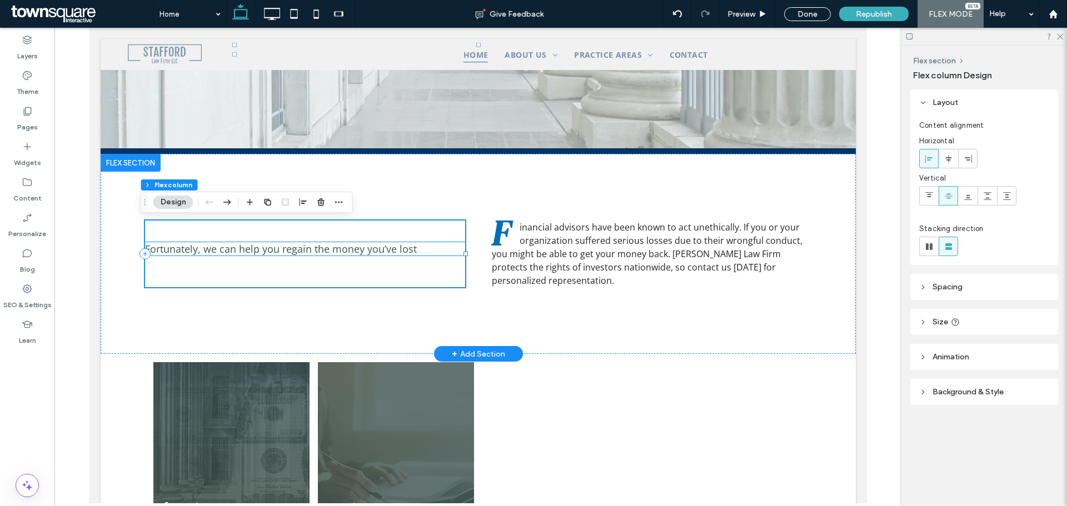
click at [420, 248] on h4 "Fortunately, we can help you regain the money you’ve lost" at bounding box center [305, 248] width 320 height 13
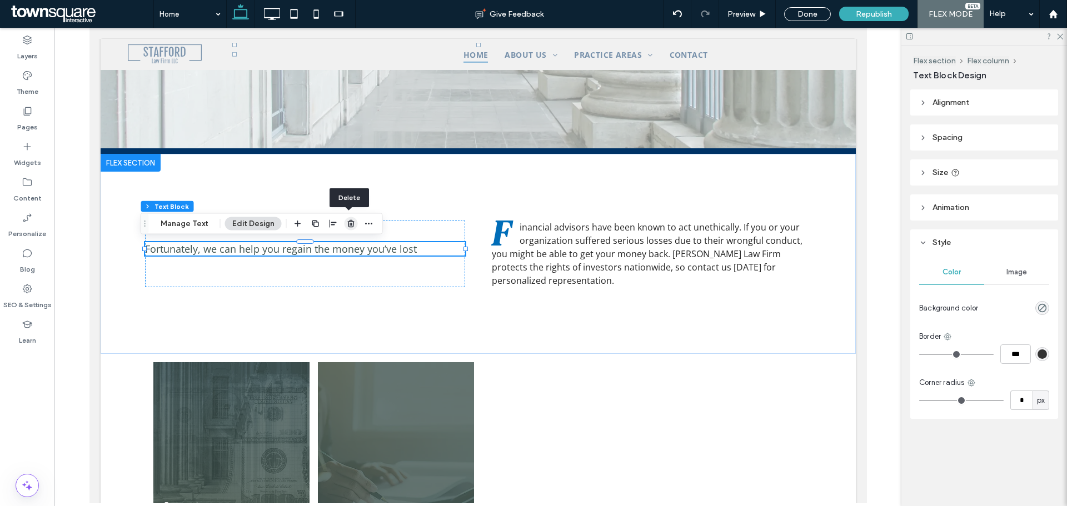
click at [347, 221] on use "button" at bounding box center [350, 223] width 7 height 7
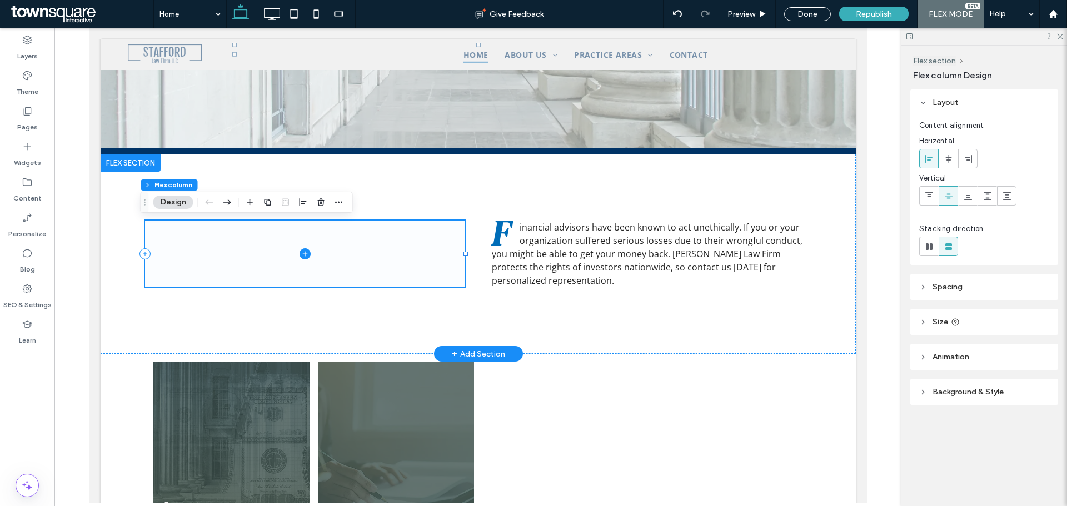
click at [425, 228] on span at bounding box center [305, 254] width 320 height 67
click at [321, 201] on use "button" at bounding box center [320, 201] width 7 height 7
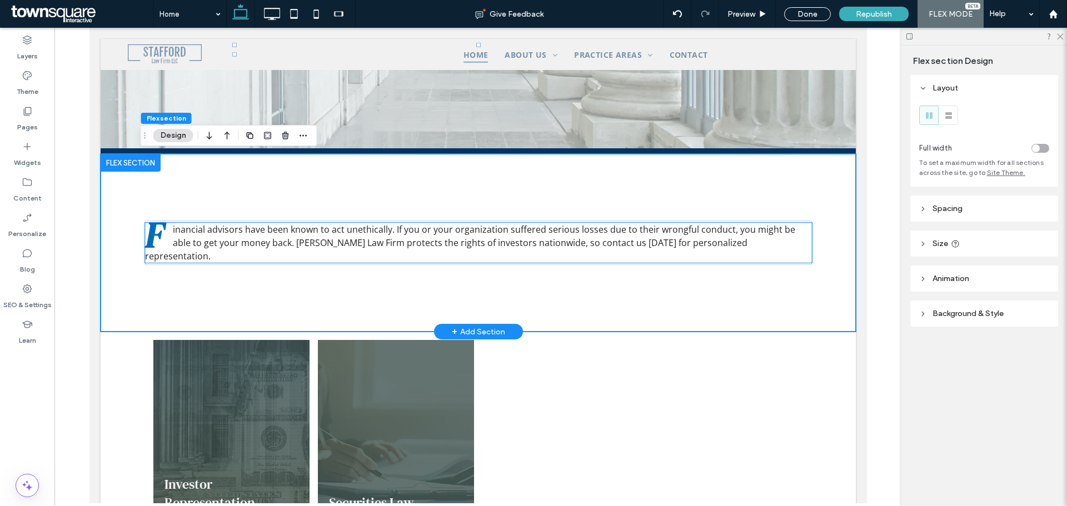
click at [649, 242] on span "inancial advisors have been known to act unethically. If you or your organizati…" at bounding box center [470, 242] width 650 height 39
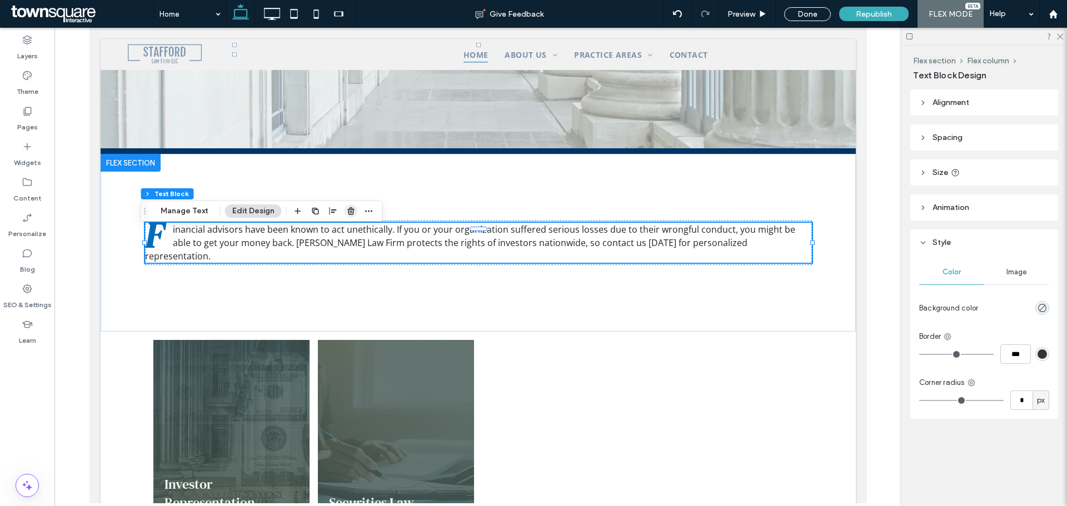
click at [348, 211] on use "button" at bounding box center [350, 210] width 7 height 7
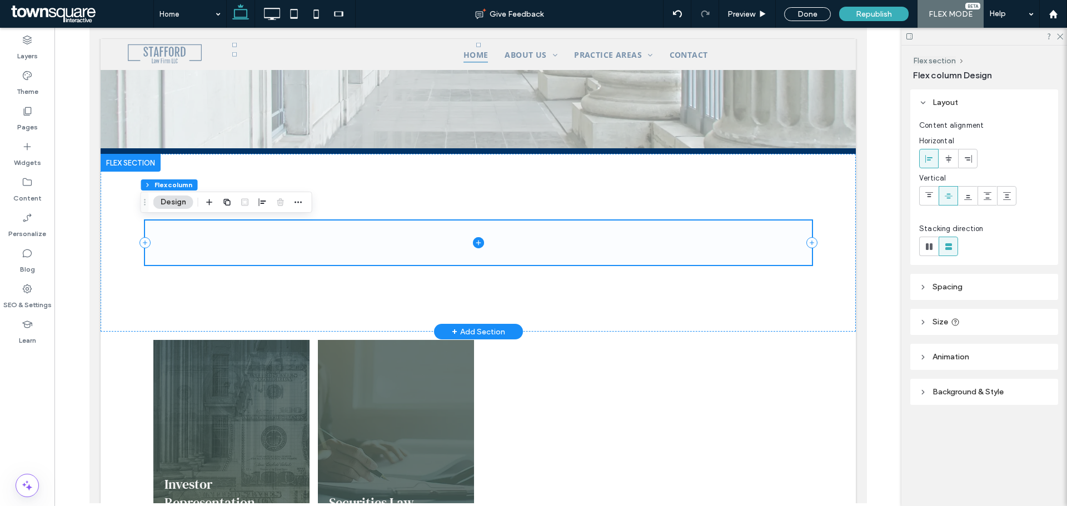
click at [525, 225] on span at bounding box center [478, 243] width 667 height 44
click at [631, 203] on div at bounding box center [478, 243] width 667 height 178
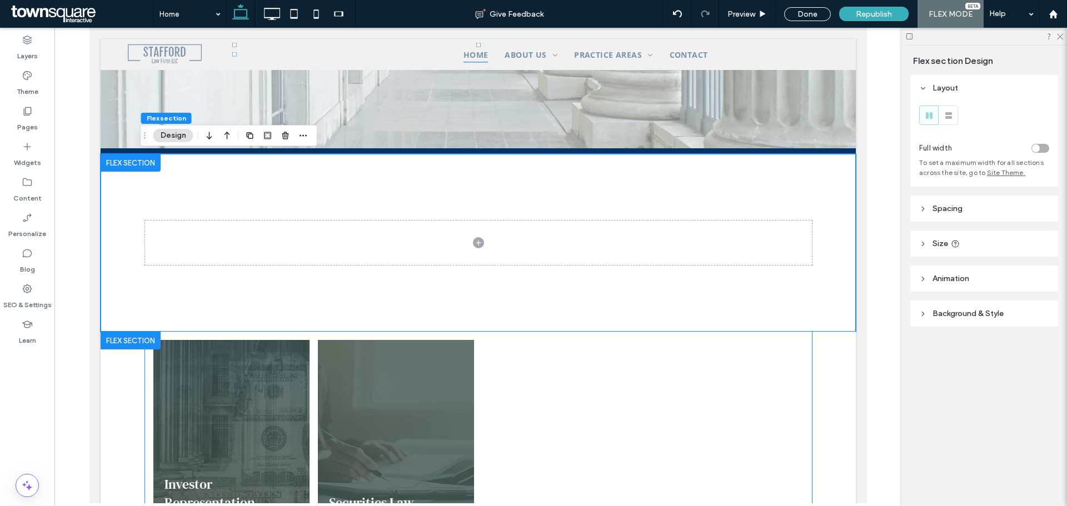
click at [613, 367] on div at bounding box center [560, 451] width 165 height 231
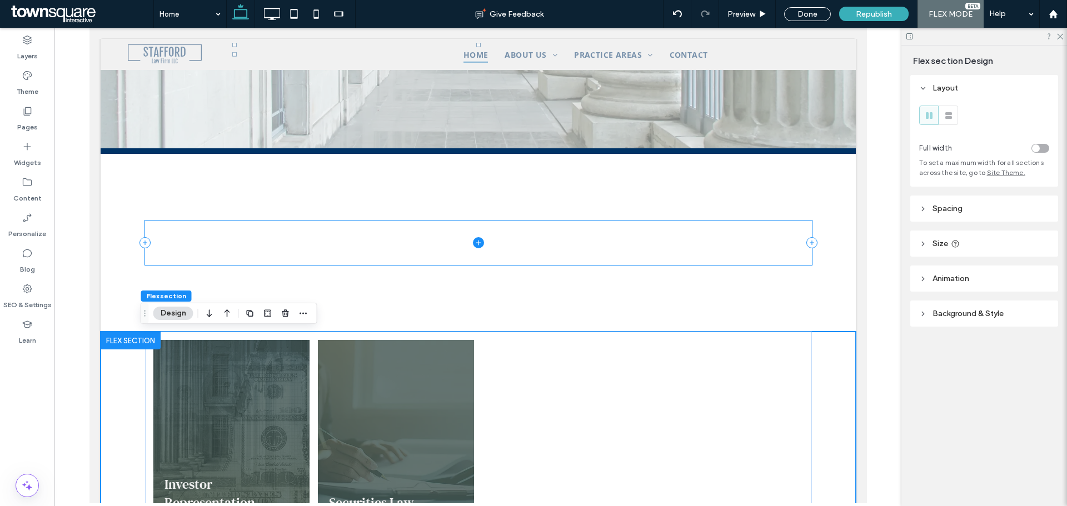
scroll to position [212, 0]
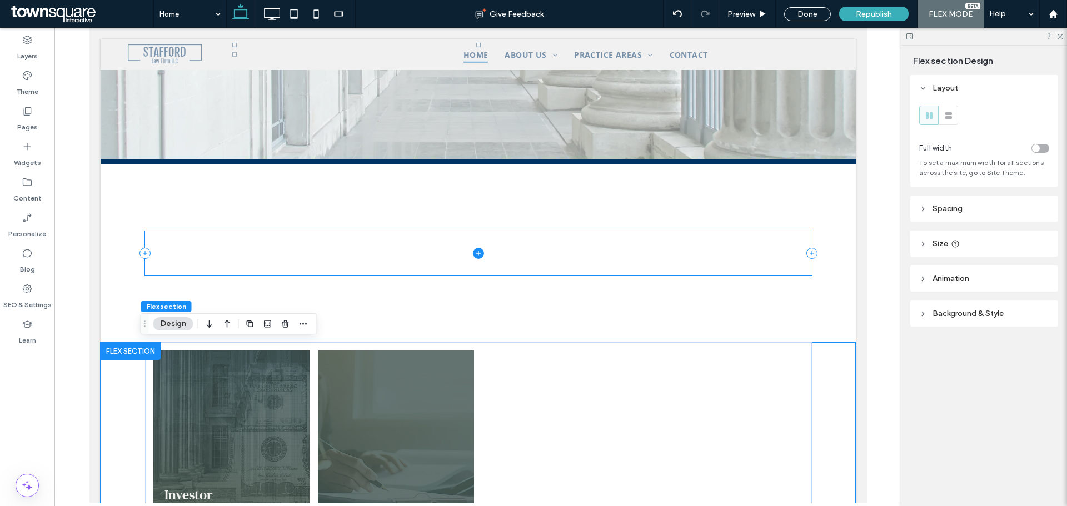
click at [551, 246] on span at bounding box center [478, 253] width 667 height 44
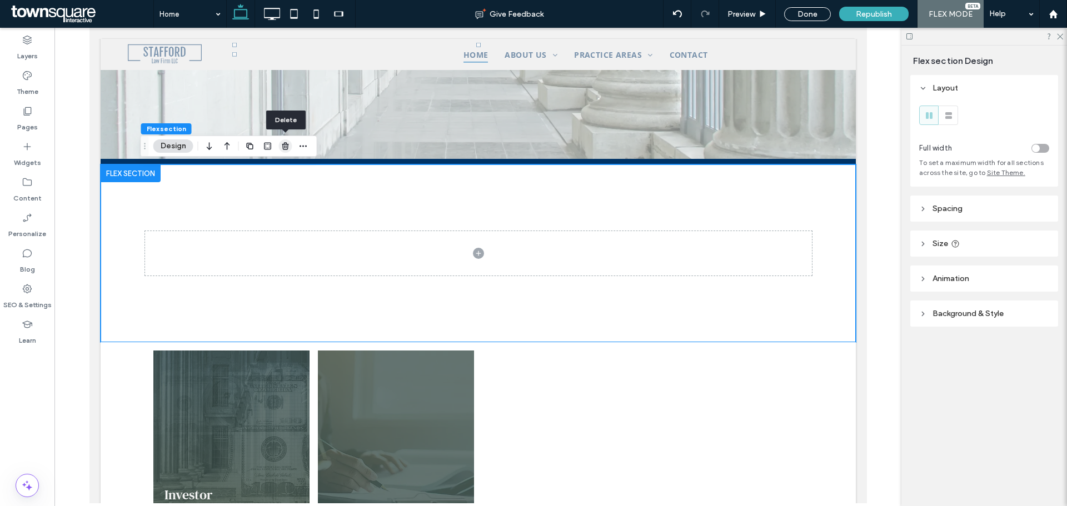
click at [285, 146] on use "button" at bounding box center [285, 145] width 7 height 7
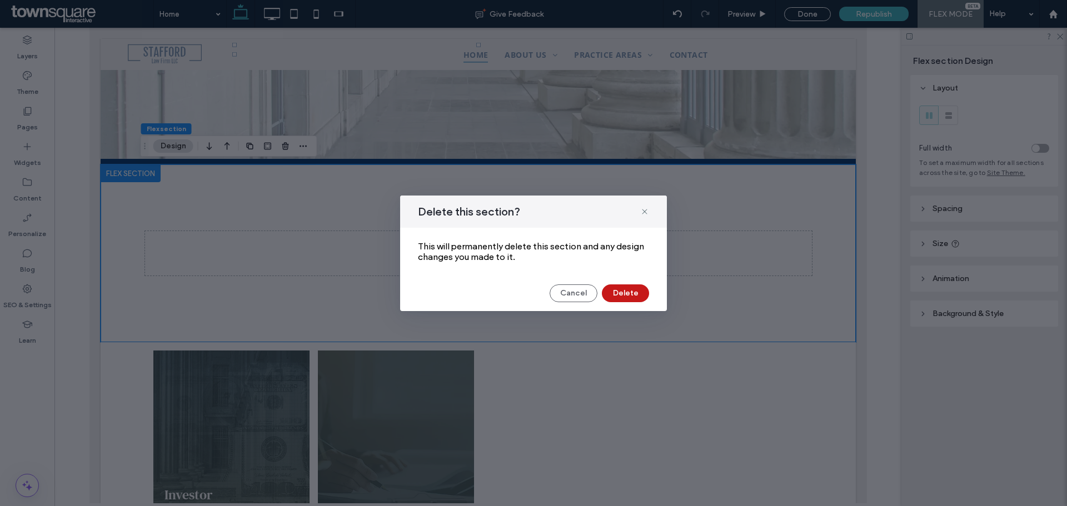
click at [625, 293] on button "Delete" at bounding box center [625, 294] width 47 height 18
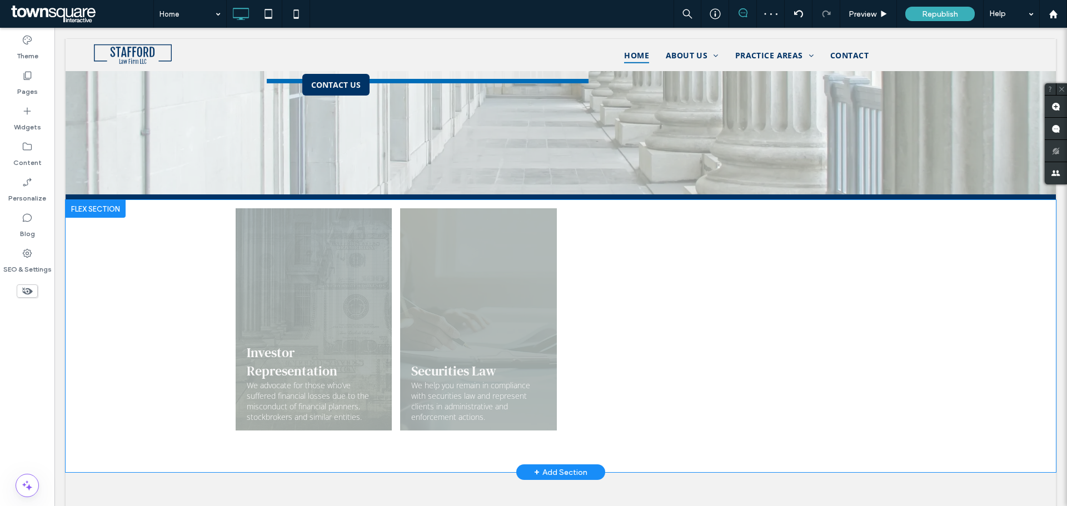
scroll to position [167, 0]
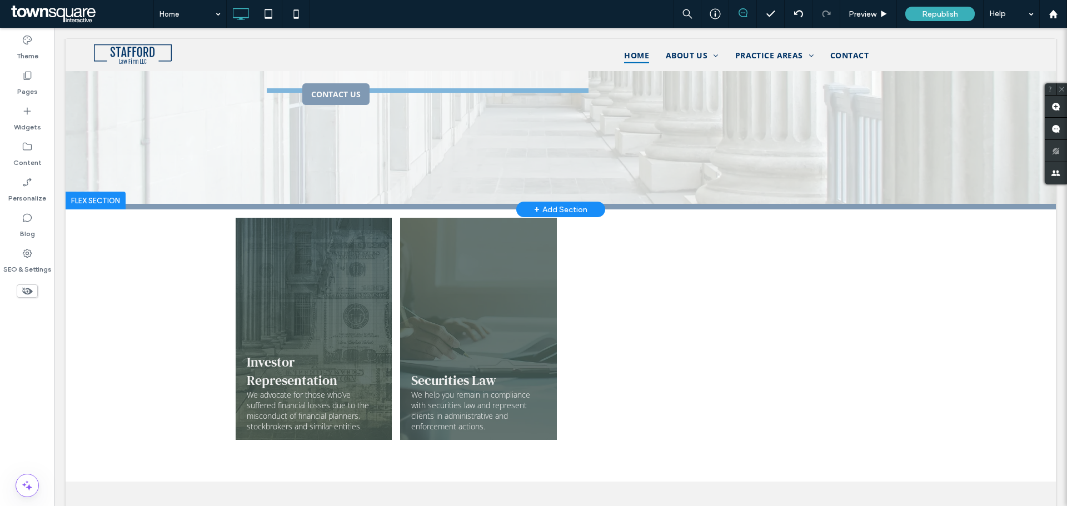
click at [560, 207] on div "+ Add Section" at bounding box center [560, 209] width 53 height 12
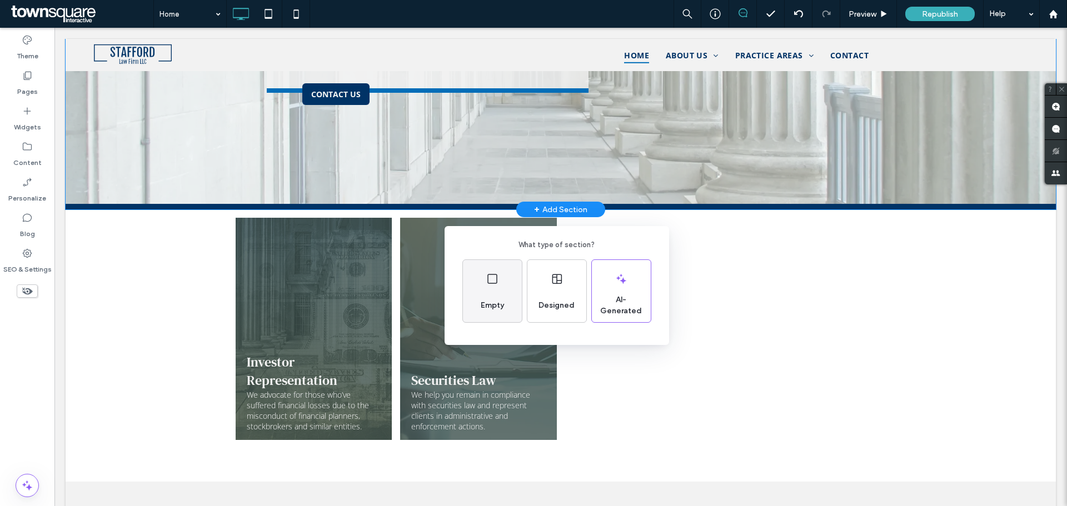
click at [504, 287] on div "Empty" at bounding box center [492, 291] width 59 height 62
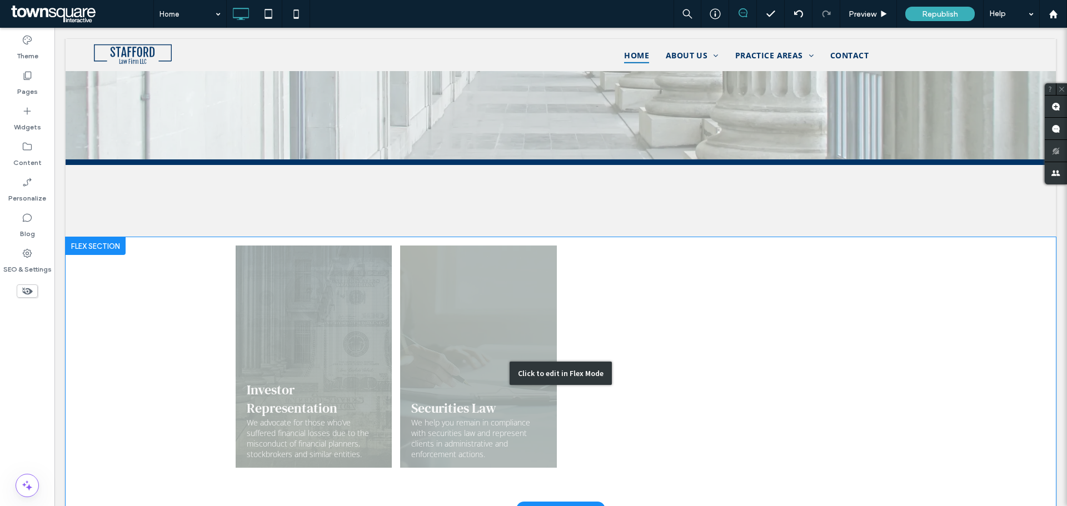
scroll to position [222, 0]
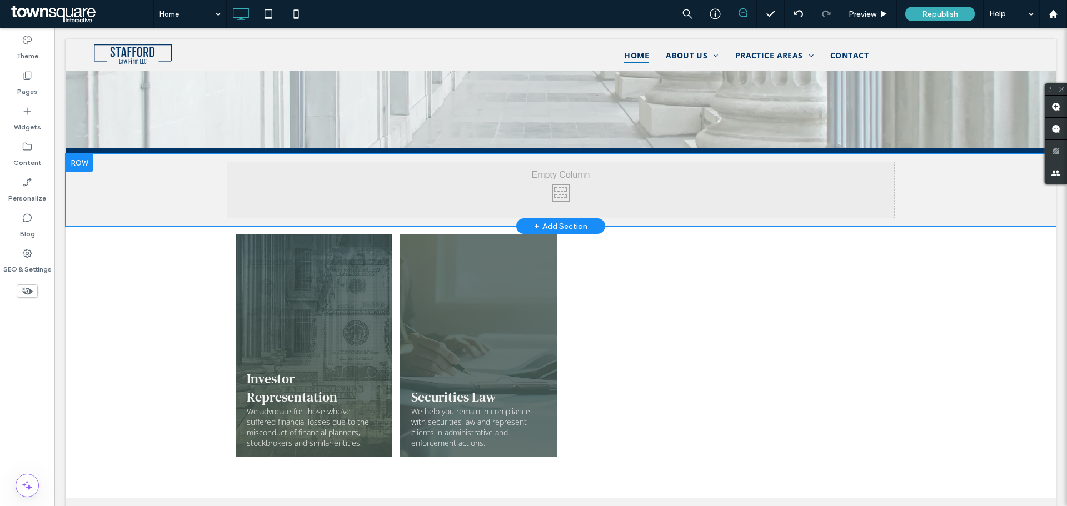
click at [475, 186] on div "Click To Paste Click To Paste" at bounding box center [560, 190] width 667 height 56
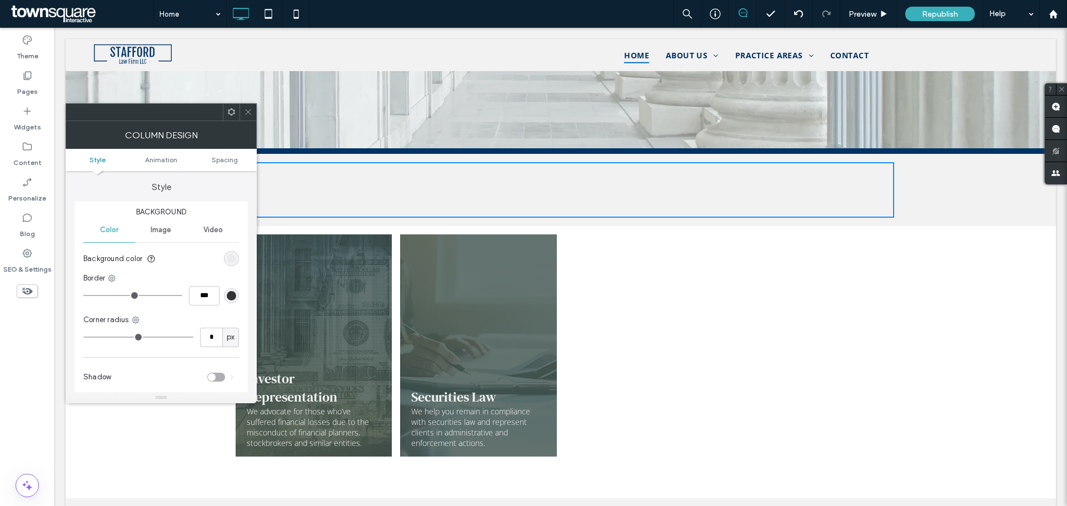
click at [249, 108] on icon at bounding box center [248, 112] width 8 height 8
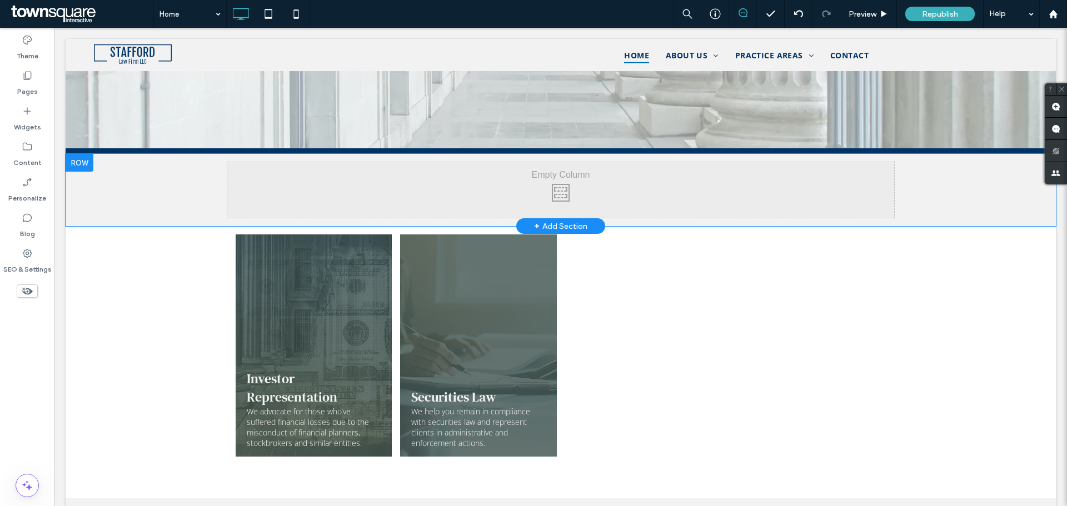
click at [173, 184] on div "Click To Paste Click To Paste Row + Add Section" at bounding box center [561, 190] width 990 height 72
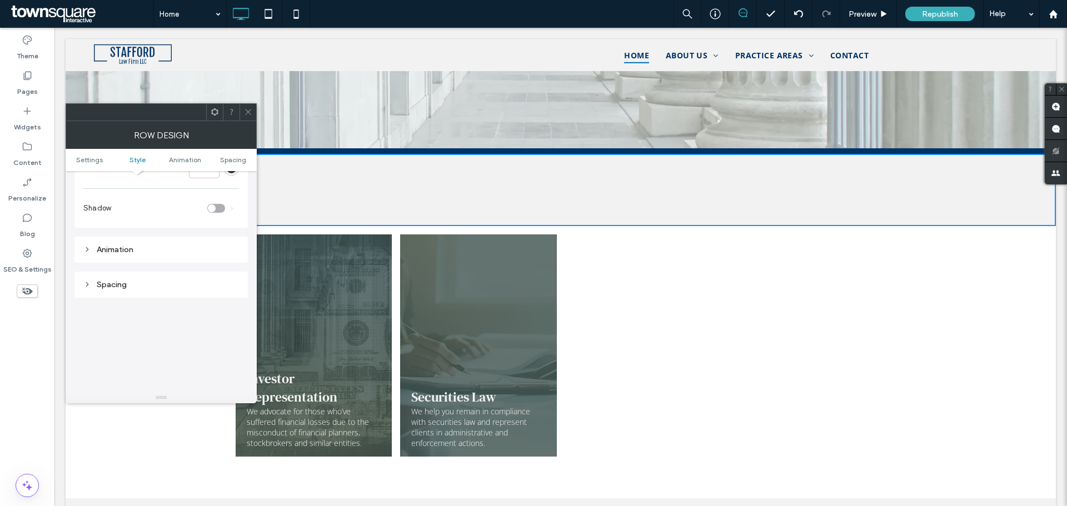
scroll to position [314, 0]
click at [250, 113] on use at bounding box center [248, 112] width 6 height 6
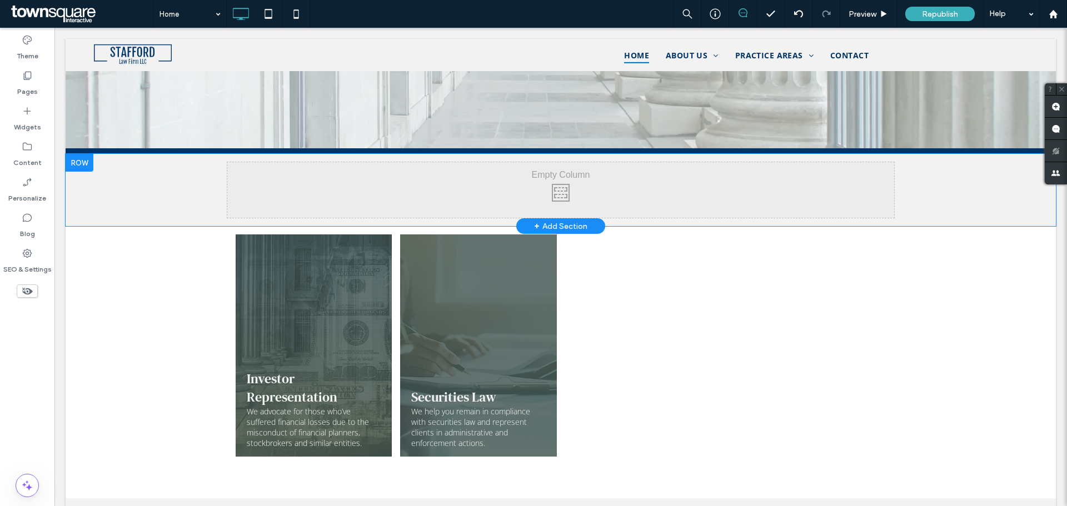
click at [78, 164] on div at bounding box center [80, 163] width 28 height 18
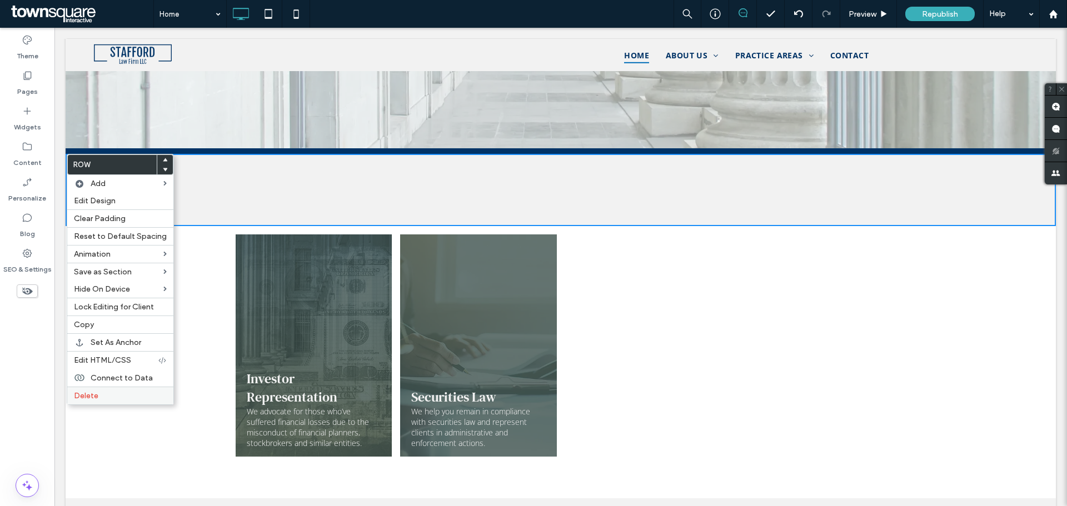
click at [95, 397] on span "Delete" at bounding box center [86, 395] width 24 height 9
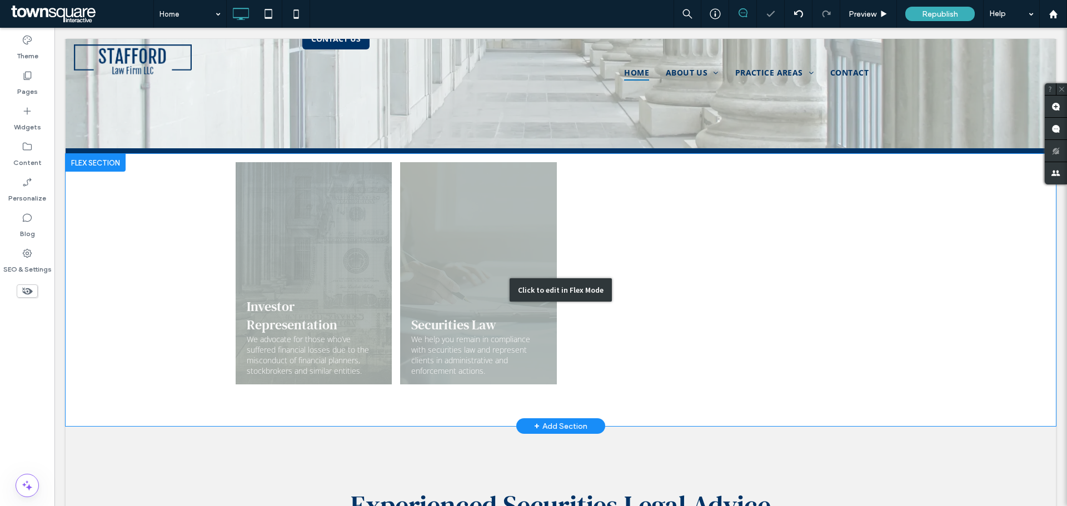
click at [595, 170] on div "Click to edit in Flex Mode" at bounding box center [561, 290] width 990 height 272
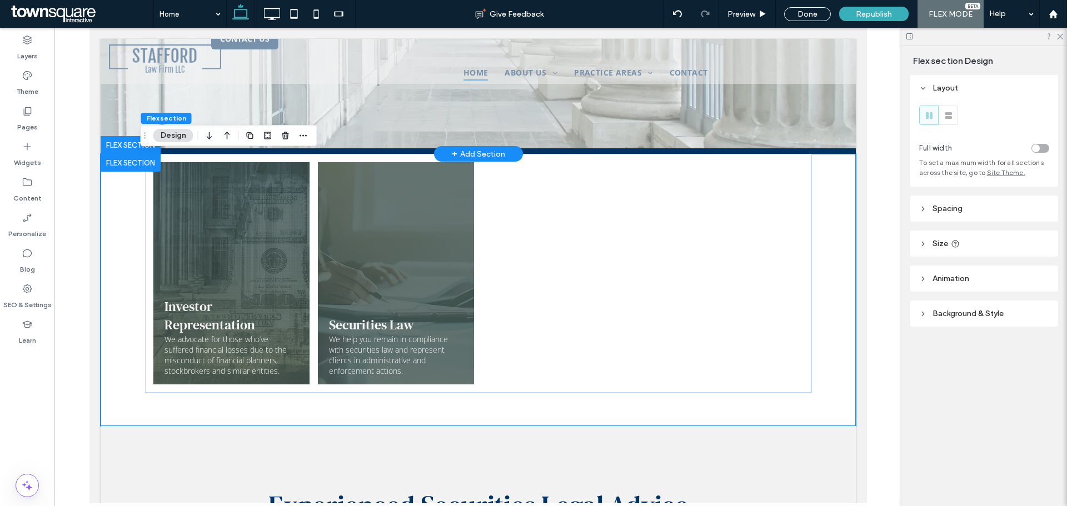
click at [485, 152] on div "+ Add Section" at bounding box center [477, 154] width 53 height 12
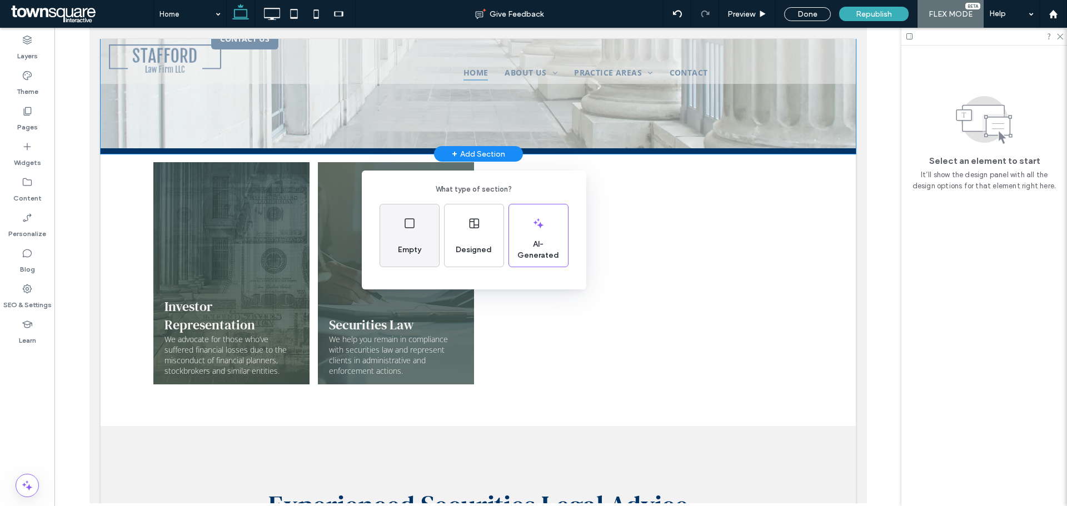
click at [426, 229] on div "Empty" at bounding box center [409, 236] width 59 height 62
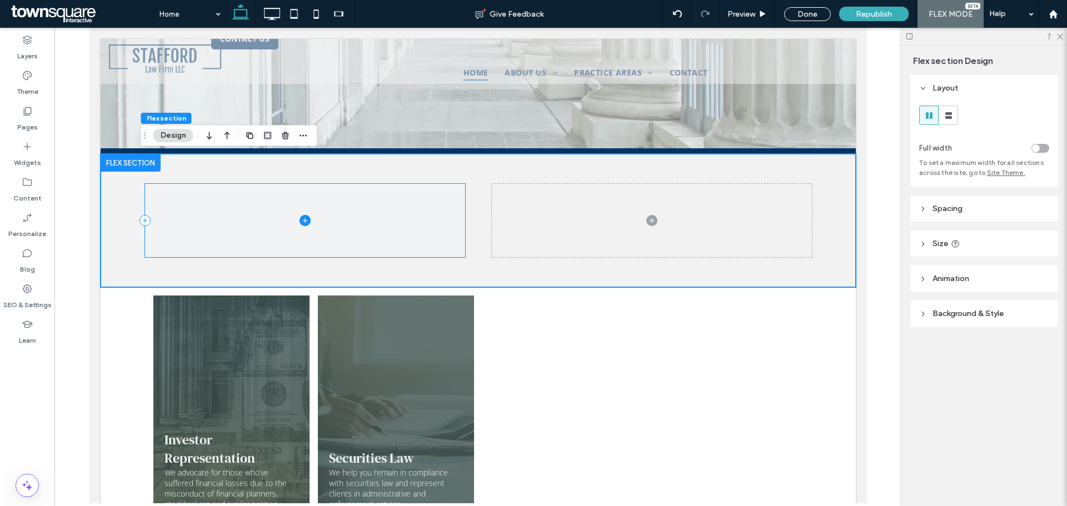
click at [385, 197] on span at bounding box center [305, 220] width 320 height 73
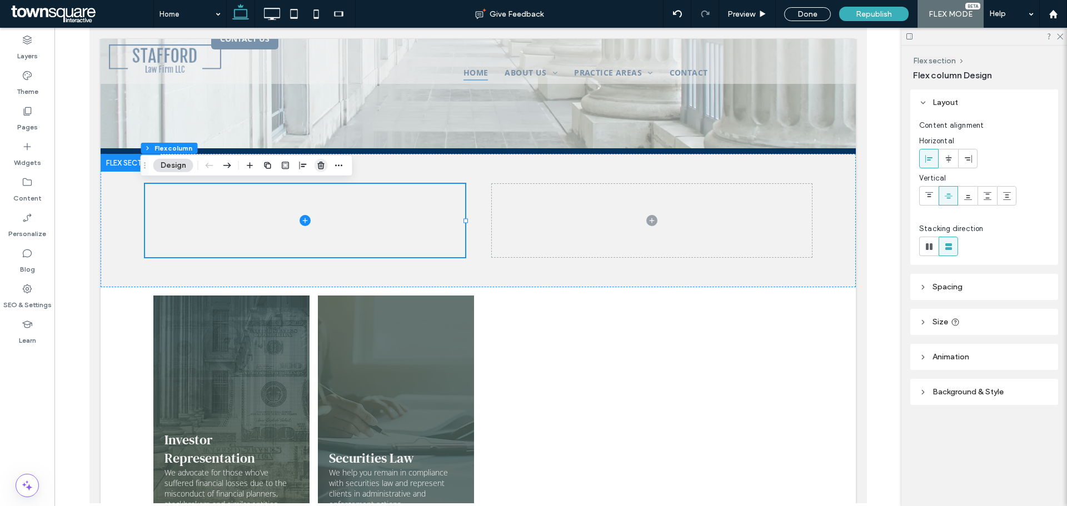
drag, startPoint x: 320, startPoint y: 166, endPoint x: 246, endPoint y: 139, distance: 78.3
click at [320, 166] on icon "button" at bounding box center [321, 165] width 9 height 9
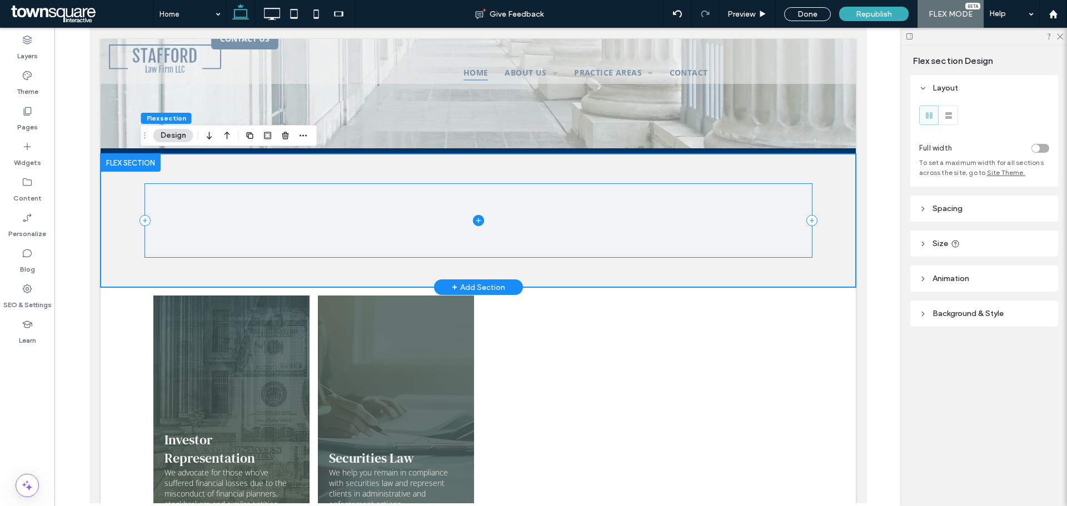
click at [564, 199] on span at bounding box center [478, 220] width 667 height 73
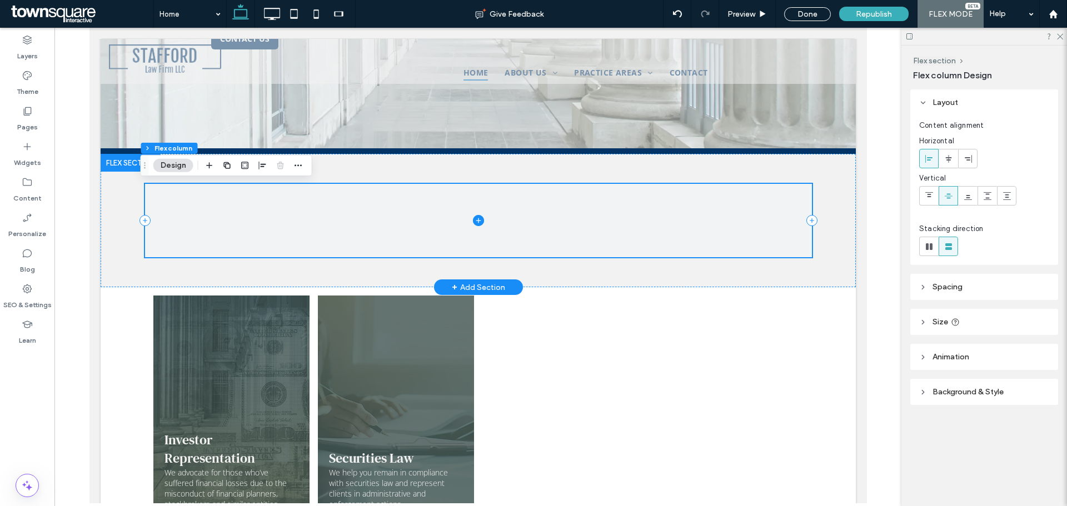
click at [317, 193] on span at bounding box center [478, 220] width 667 height 73
click at [757, 215] on span at bounding box center [478, 220] width 667 height 73
click at [756, 169] on div at bounding box center [478, 220] width 667 height 133
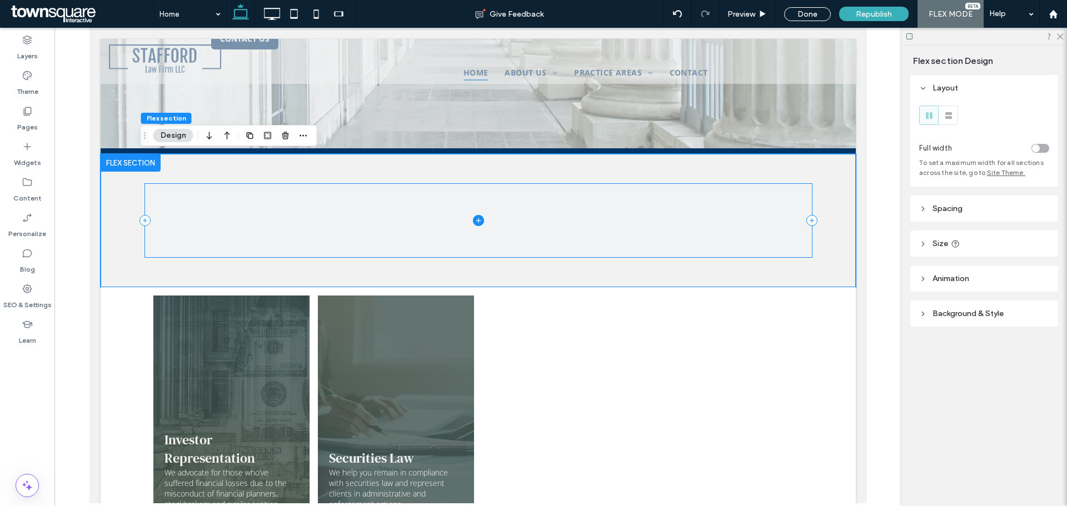
click at [727, 204] on span at bounding box center [478, 220] width 667 height 73
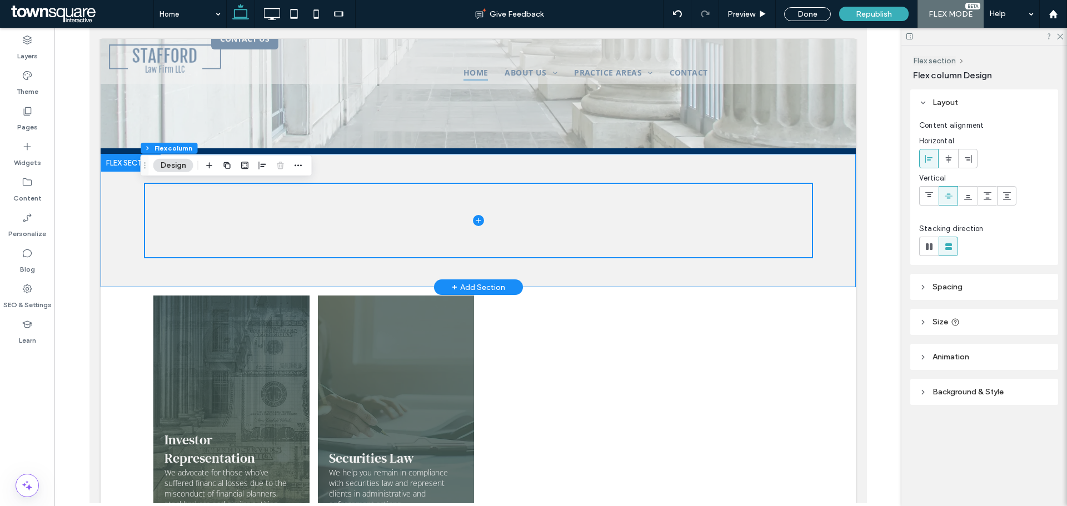
click at [401, 161] on div at bounding box center [478, 220] width 667 height 133
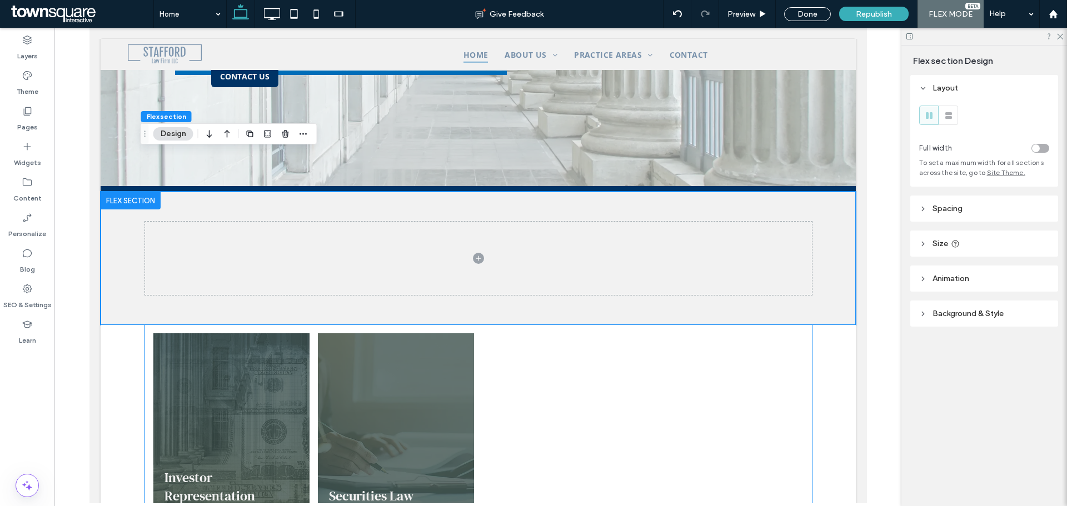
scroll to position [167, 0]
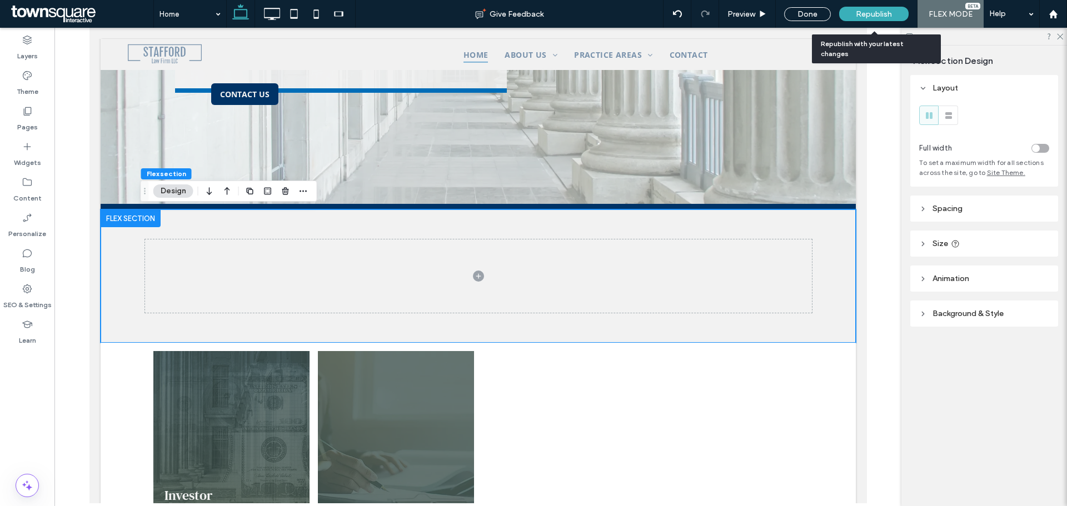
click at [876, 11] on span "Republish" at bounding box center [874, 13] width 36 height 9
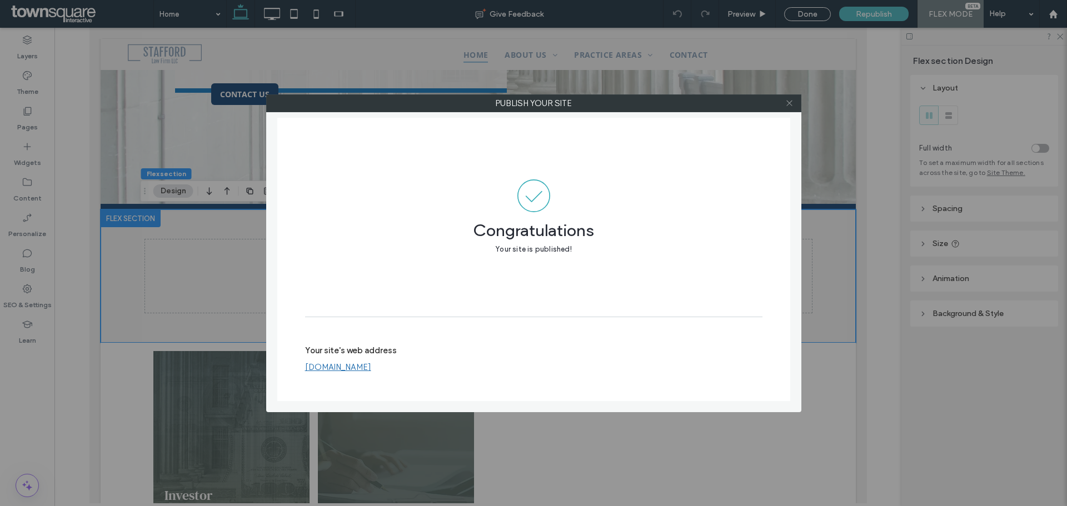
click at [790, 99] on icon at bounding box center [789, 103] width 8 height 8
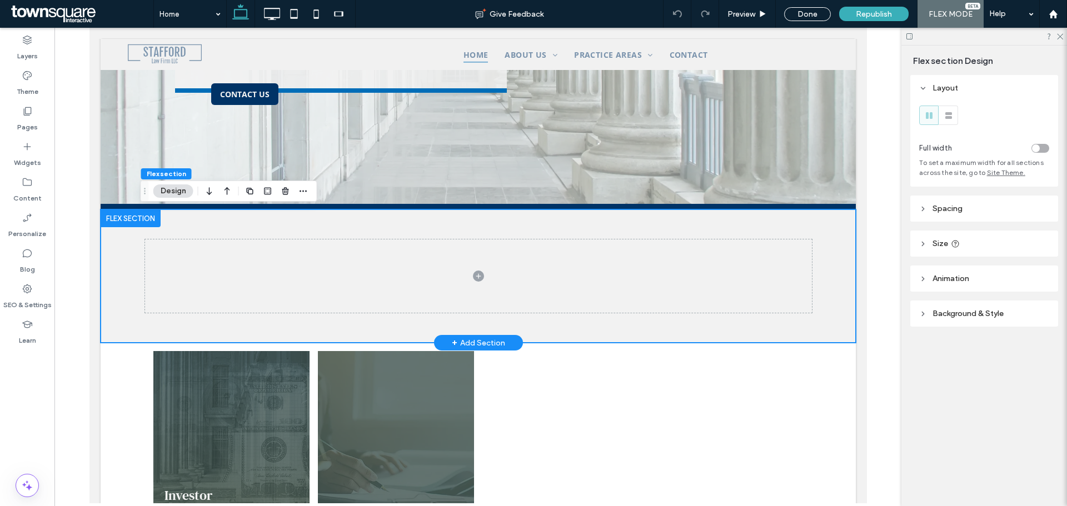
click at [337, 225] on div at bounding box center [478, 276] width 667 height 133
click at [287, 192] on icon "button" at bounding box center [285, 191] width 9 height 9
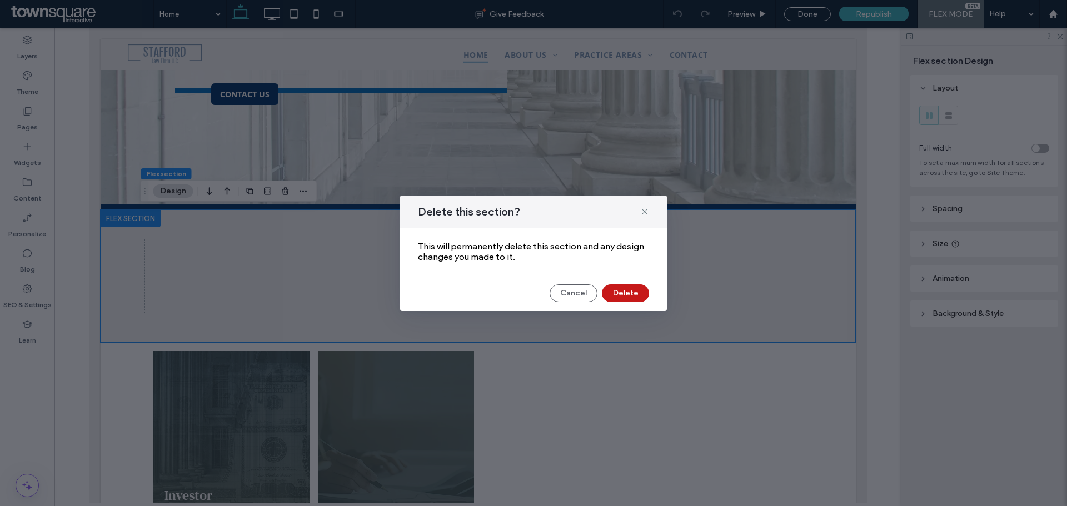
click at [629, 292] on button "Delete" at bounding box center [625, 294] width 47 height 18
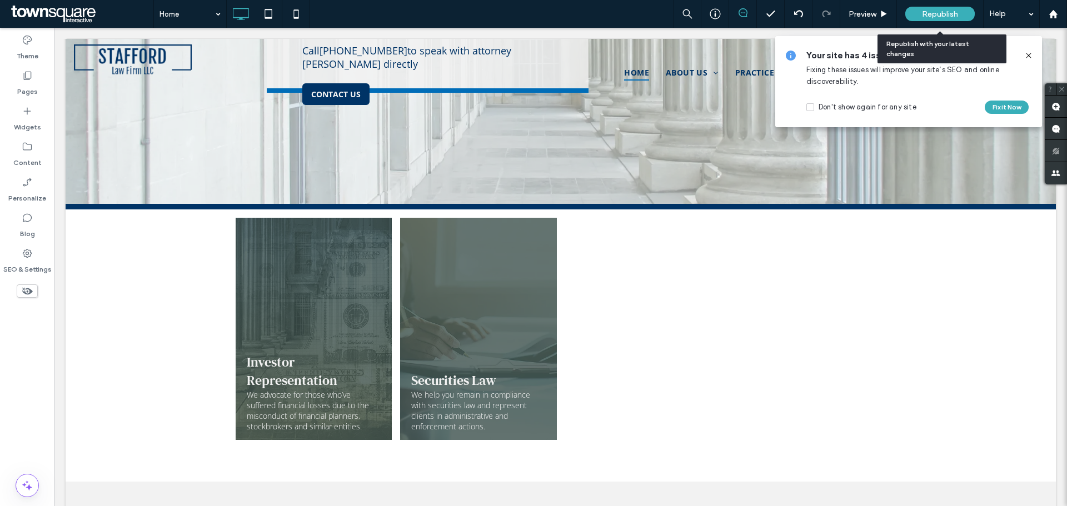
click at [921, 9] on div "Republish" at bounding box center [939, 14] width 69 height 14
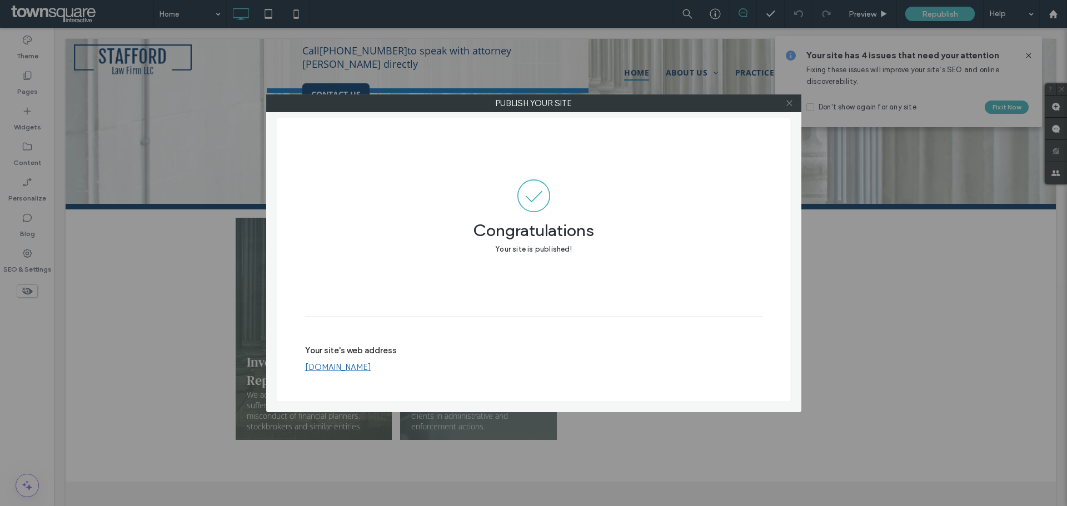
click at [789, 101] on icon at bounding box center [789, 103] width 8 height 8
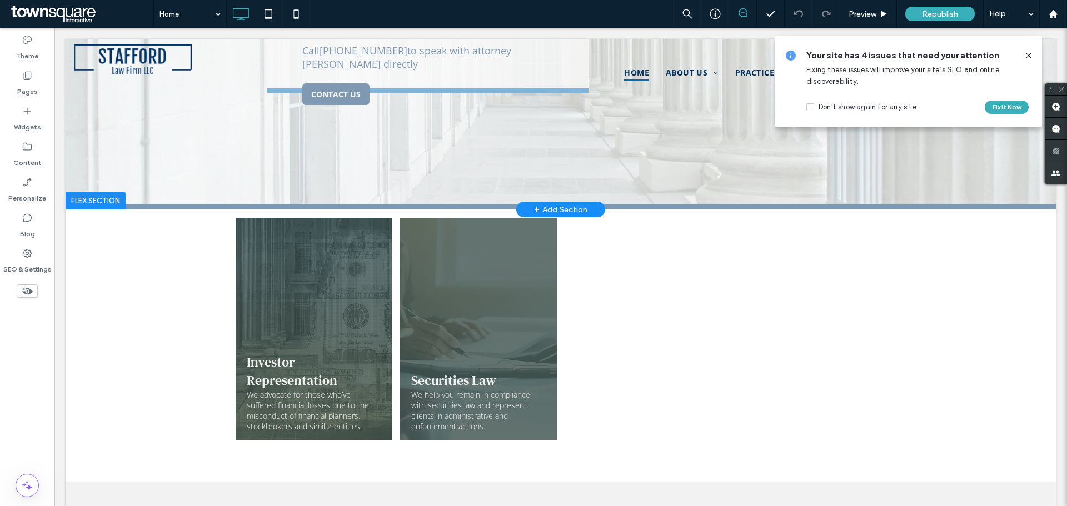
click at [567, 208] on div "+ Add Section" at bounding box center [560, 209] width 53 height 12
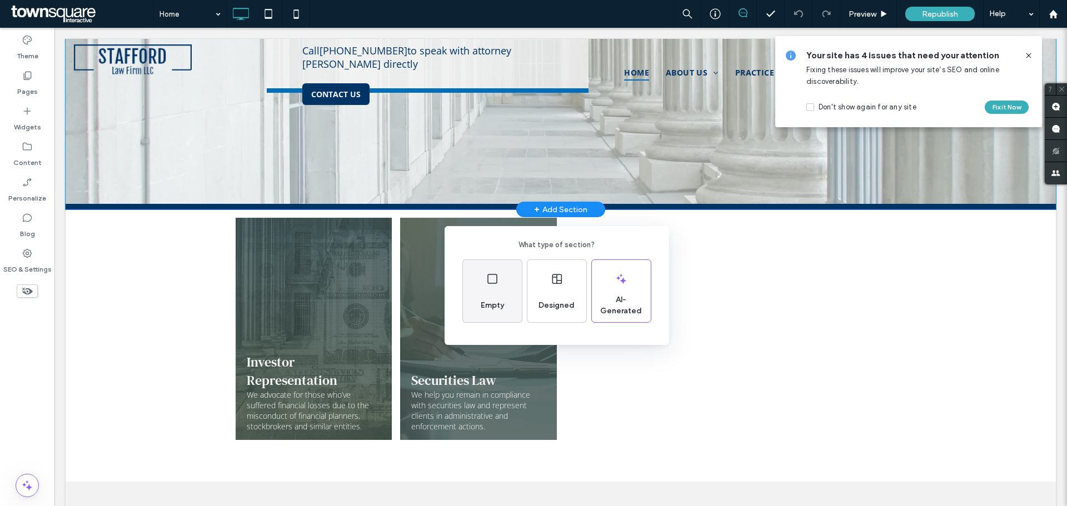
drag, startPoint x: 497, startPoint y: 288, endPoint x: 451, endPoint y: 255, distance: 56.9
click at [497, 288] on div "Empty" at bounding box center [492, 291] width 59 height 62
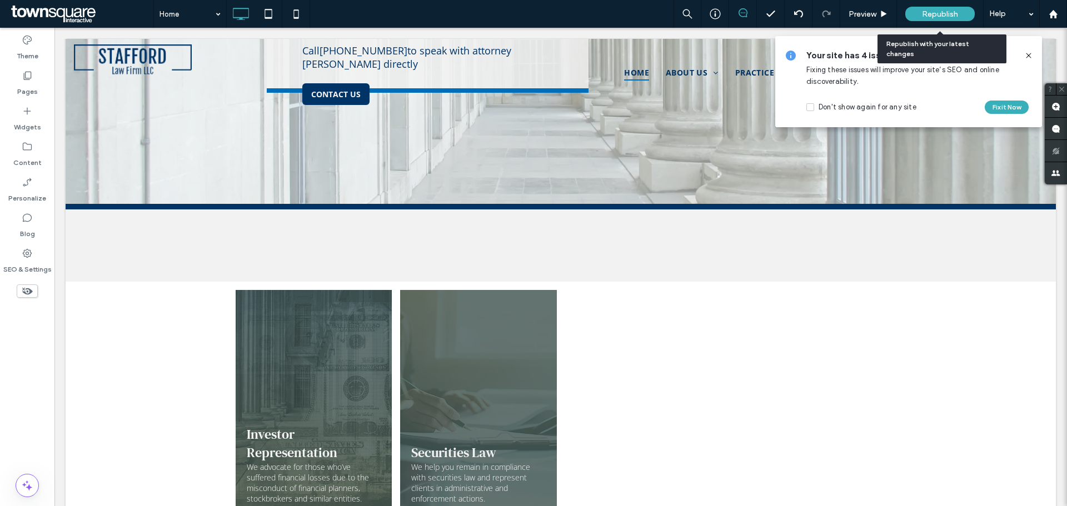
click at [959, 18] on div "Republish" at bounding box center [939, 14] width 69 height 14
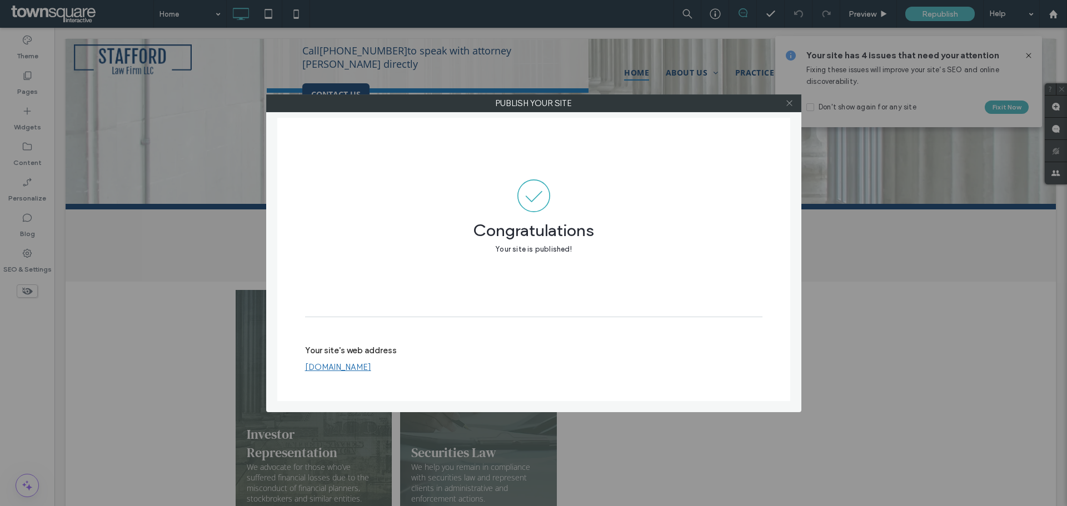
click at [791, 103] on icon at bounding box center [789, 103] width 8 height 8
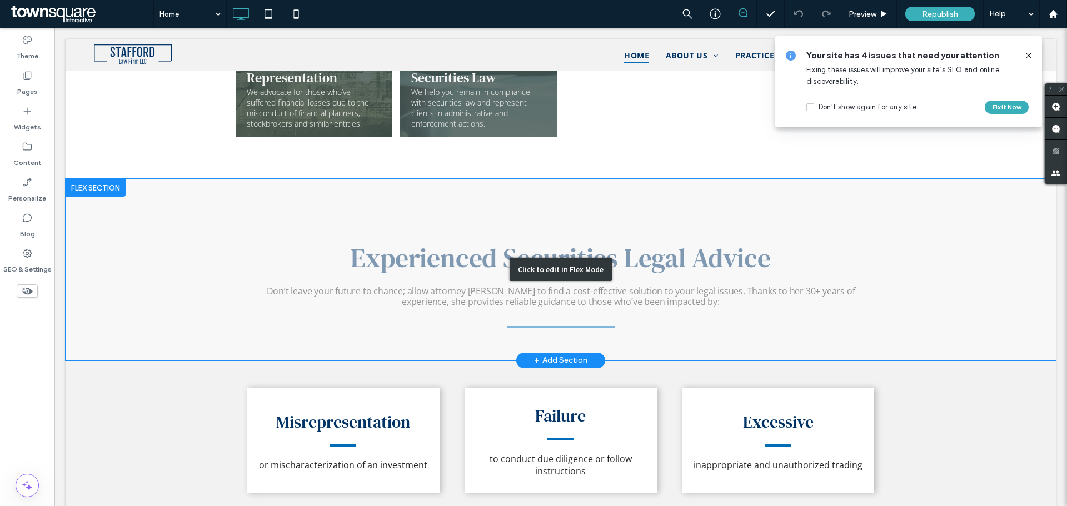
scroll to position [556, 0]
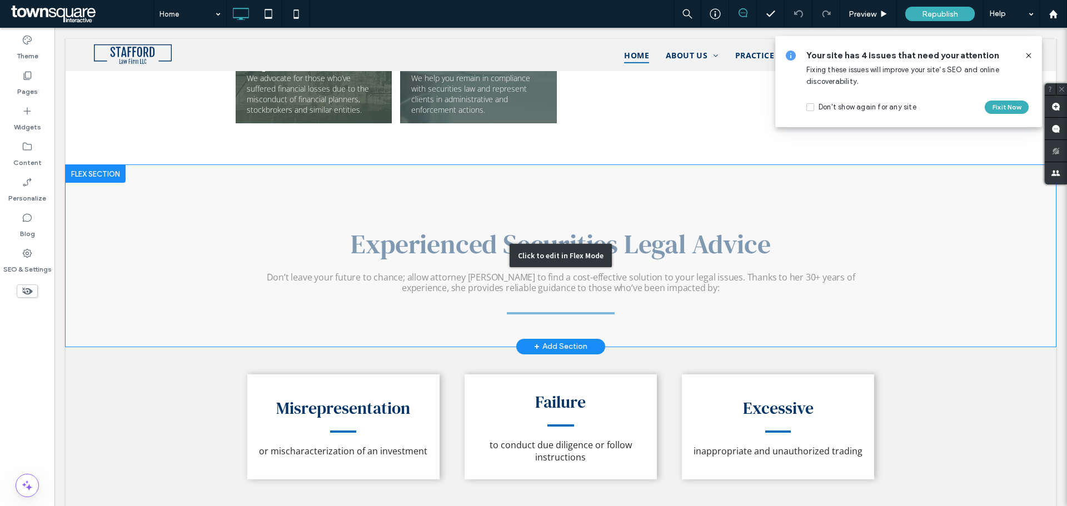
click at [515, 278] on div "Click to edit in Flex Mode" at bounding box center [561, 256] width 990 height 182
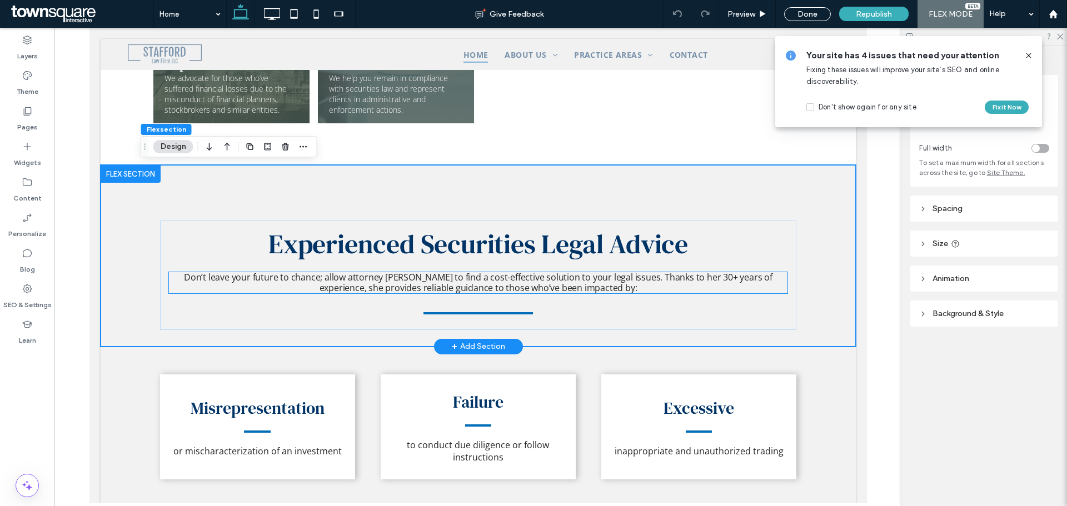
click at [510, 282] on span "Don’t leave your future to chance; allow attorney [PERSON_NAME] to find a cost-…" at bounding box center [477, 282] width 589 height 23
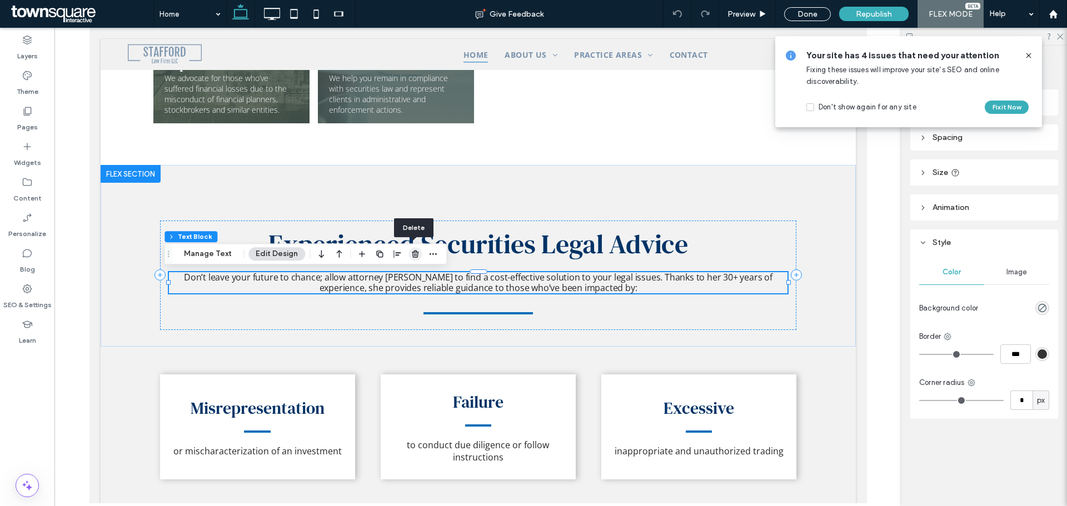
click at [412, 257] on use "button" at bounding box center [415, 254] width 7 height 7
